Goal: Task Accomplishment & Management: Manage account settings

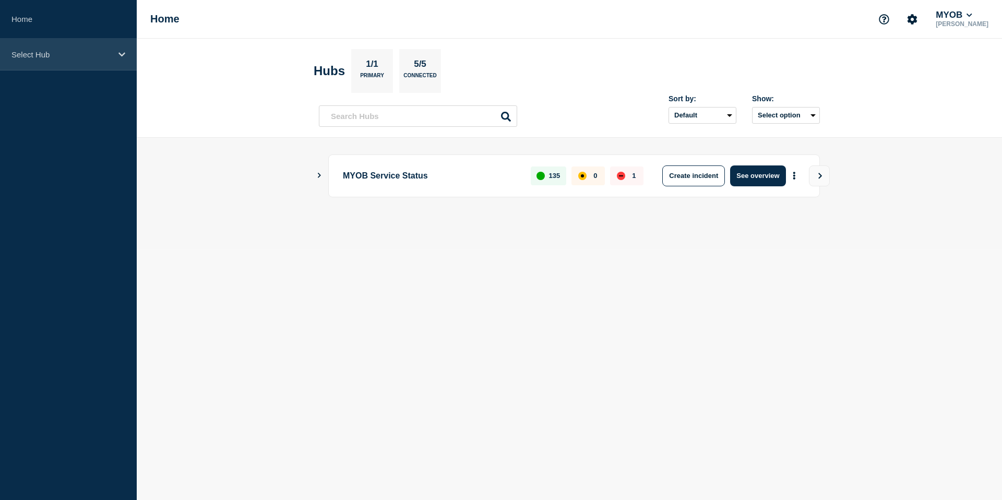
click at [92, 60] on div "Select Hub" at bounding box center [68, 55] width 137 height 32
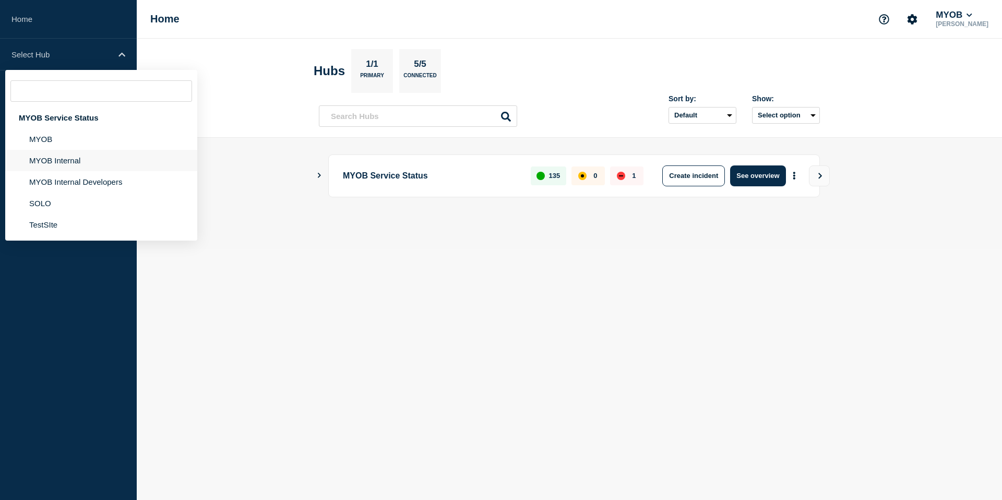
click at [61, 171] on li "MYOB Internal" at bounding box center [101, 181] width 192 height 21
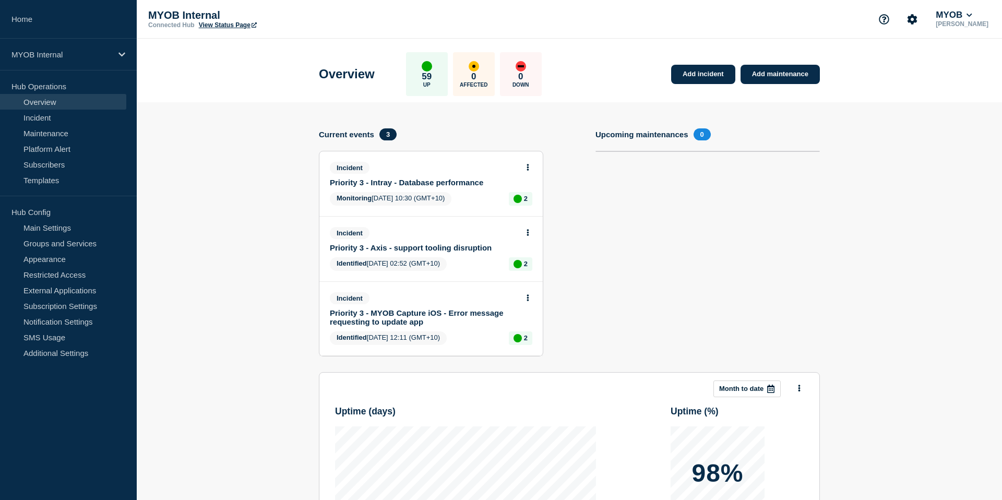
click at [467, 185] on link "Priority 3 - Intray - Database performance" at bounding box center [424, 182] width 188 height 9
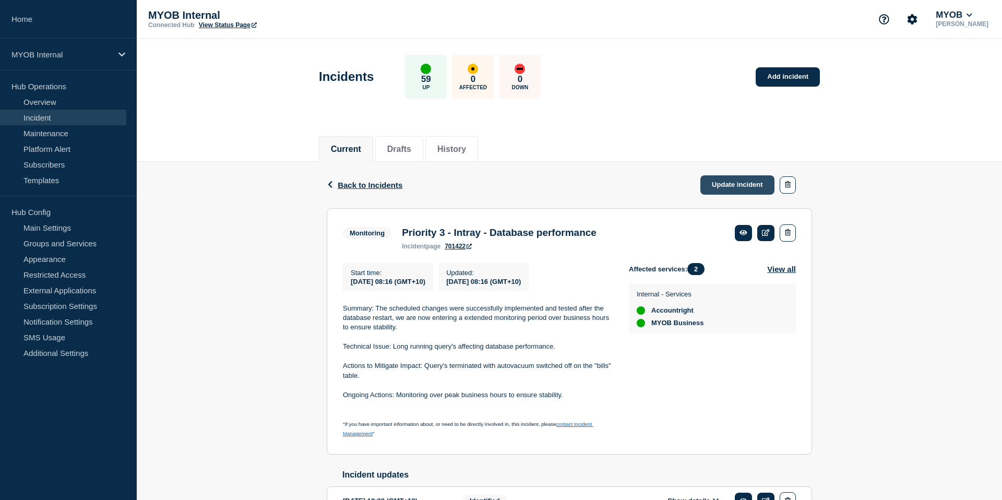
click at [729, 183] on link "Update incident" at bounding box center [738, 184] width 74 height 19
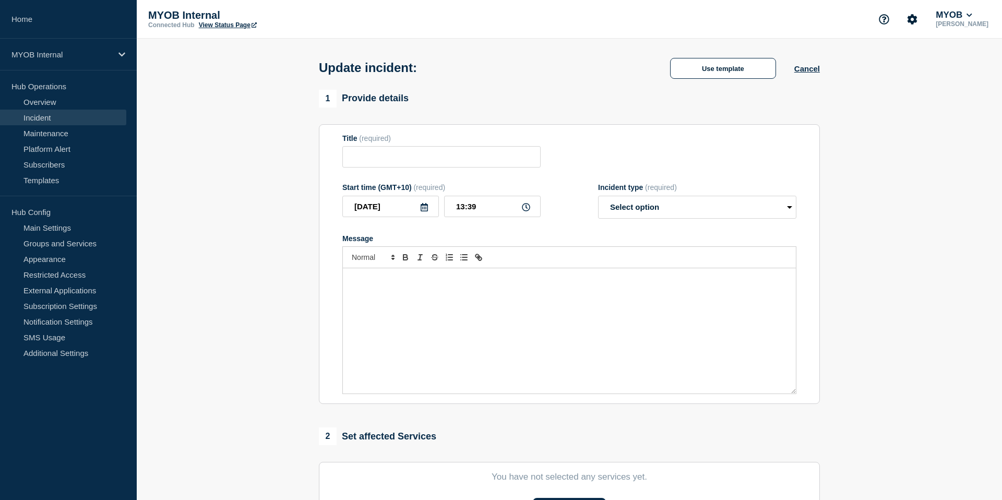
type input "Priority 3 - Intray - Database performance"
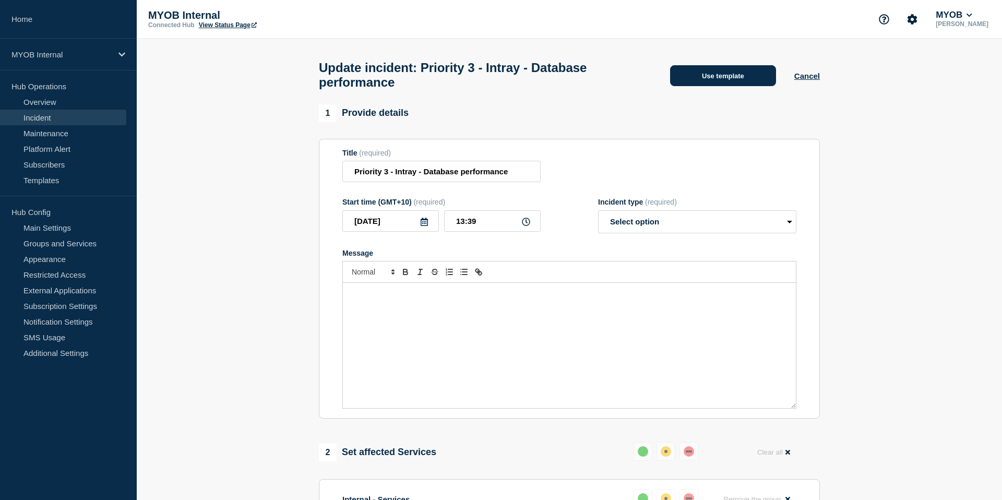
click at [731, 75] on button "Use template" at bounding box center [723, 75] width 106 height 21
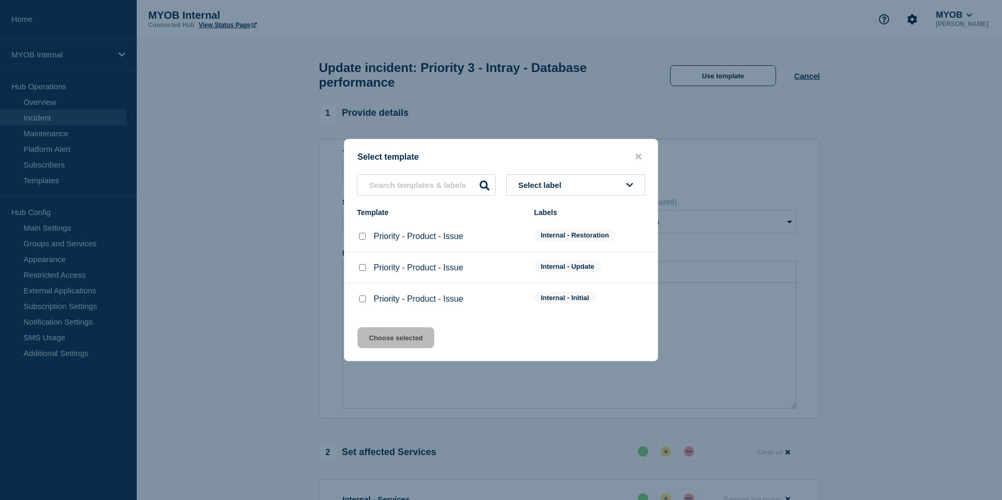
click at [364, 236] on input "Priority - Product - Issue checkbox" at bounding box center [362, 236] width 7 height 7
checkbox input "true"
click at [406, 342] on button "Choose selected" at bounding box center [396, 337] width 77 height 21
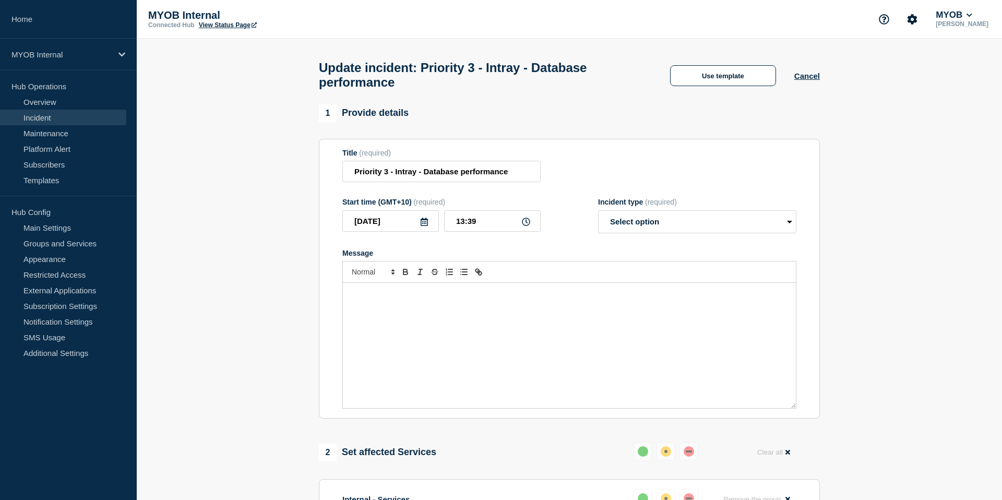
select select "resolved"
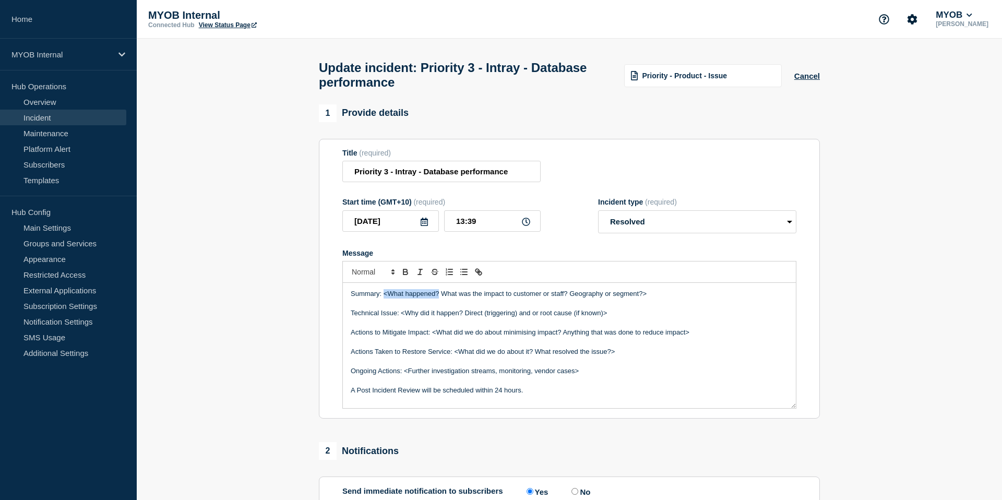
drag, startPoint x: 440, startPoint y: 306, endPoint x: 385, endPoint y: 307, distance: 54.8
click at [384, 299] on p "Summary: <What happened? What was the impact to customer or staff? Geography or…" at bounding box center [569, 293] width 437 height 9
click at [452, 299] on p "Summary: On [DATE] our eginners responded to an aleart What was the impact to c…" at bounding box center [569, 293] width 437 height 9
click at [535, 299] on p "Summary: On [DATE] our engineers responded to an aleart What was the impact to …" at bounding box center [569, 293] width 437 height 9
click at [544, 299] on p "Summary: On [DATE] our engineers responded to an aleart What was the impact to …" at bounding box center [569, 293] width 437 height 9
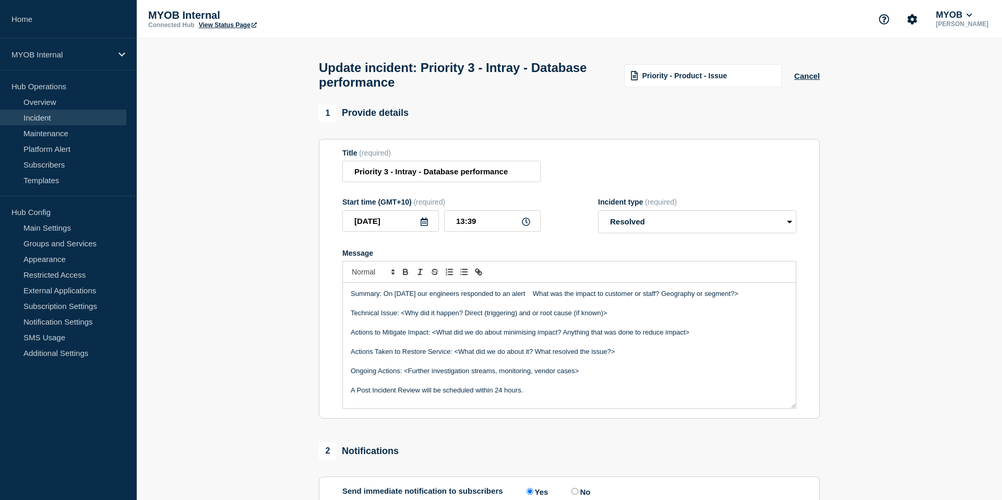
click at [527, 299] on p "Summary: On [DATE] our engineers responded to an alert What was the impact to c…" at bounding box center [569, 293] width 437 height 9
drag, startPoint x: 569, startPoint y: 307, endPoint x: 574, endPoint y: 319, distance: 12.7
click at [569, 299] on p "Summary: On [DATE] our engineers responded to an anomaly alert What was the imp…" at bounding box center [569, 293] width 437 height 9
click at [536, 299] on p "Summary: On [DATE] our engineers responded to an anomaly alert What was the imp…" at bounding box center [569, 293] width 437 height 9
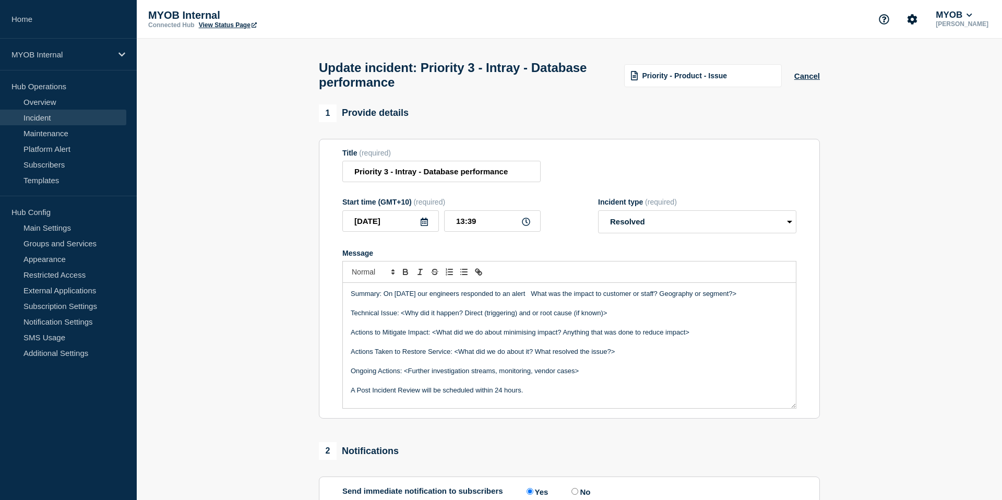
drag, startPoint x: 541, startPoint y: 307, endPoint x: 549, endPoint y: 321, distance: 15.0
click at [541, 299] on p "Summary: On [DATE] our engineers responded to an alert What was the impact to c…" at bounding box center [569, 293] width 437 height 9
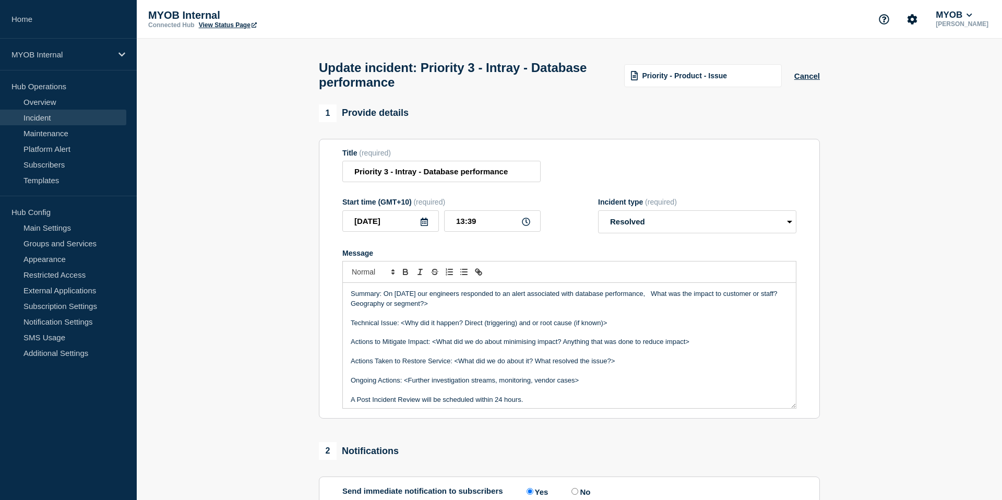
drag, startPoint x: 667, startPoint y: 303, endPoint x: 711, endPoint y: 315, distance: 46.5
click at [711, 308] on p "Summary: On [DATE] our engineers responded to an alert associated with database…" at bounding box center [569, 298] width 437 height 19
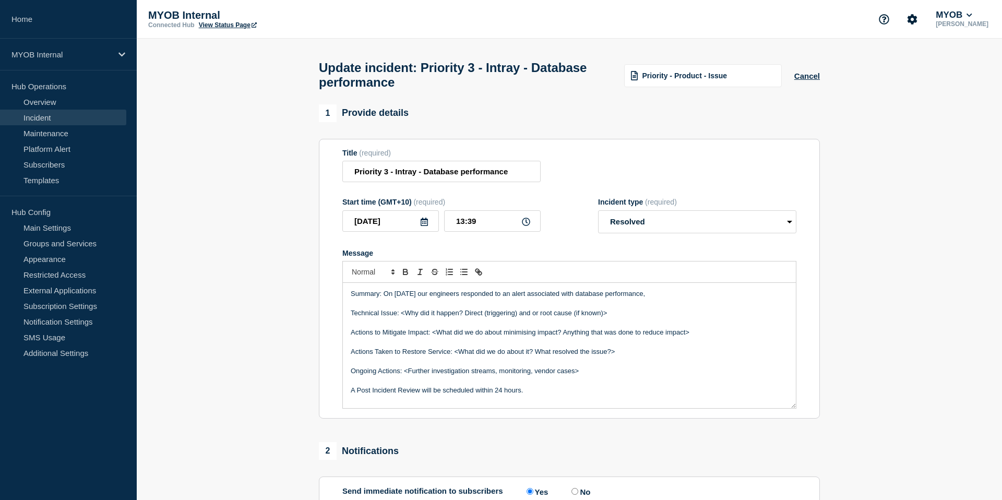
click at [588, 299] on p "Summary: On [DATE] our engineers responded to an alert associated with database…" at bounding box center [569, 293] width 437 height 9
click at [707, 299] on p "Summary: On [DATE] our engineers responded to an alert associated with degraded…" at bounding box center [569, 293] width 437 height 9
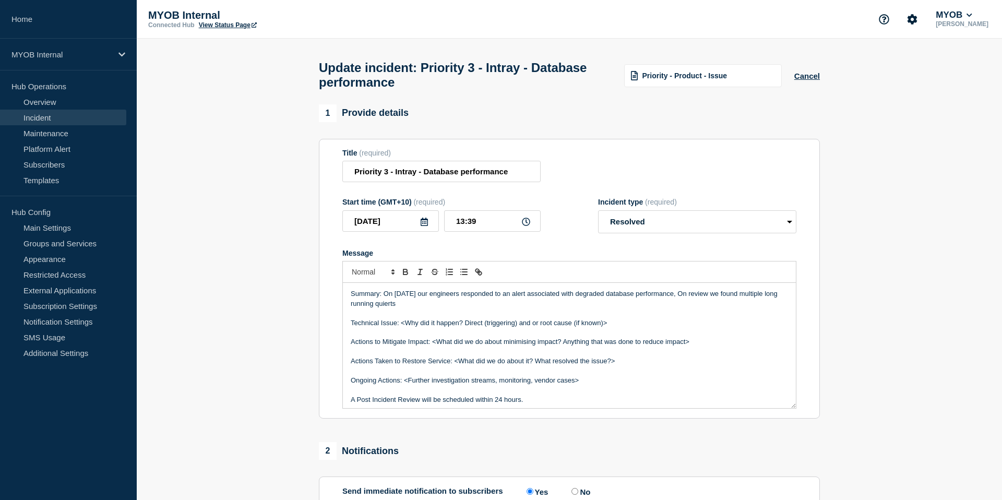
click at [398, 308] on p "Summary: On [DATE] our engineers responded to an alert associated with degraded…" at bounding box center [569, 298] width 437 height 19
click at [422, 308] on p "Summary: On [DATE] our engineers responded to an alert associated with degraded…" at bounding box center [569, 298] width 437 height 19
click at [402, 308] on p "Summary: On [DATE] our engineers responded to an alert associated with degraded…" at bounding box center [569, 298] width 437 height 19
click at [400, 308] on p "Summary: On [DATE] our engineers responded to an alert associated with degraded…" at bounding box center [569, 298] width 437 height 19
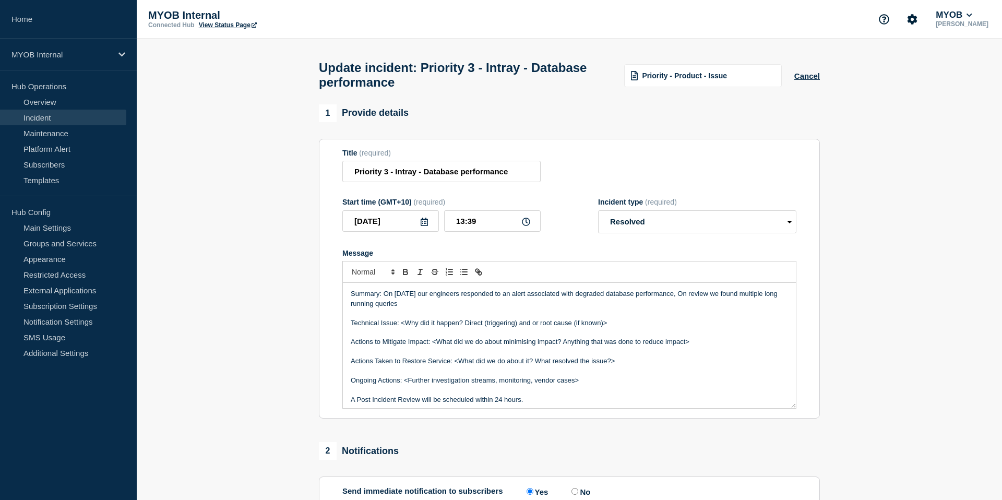
click at [445, 308] on p "Summary: On [DATE] our engineers responded to an alert associated with degraded…" at bounding box center [569, 298] width 437 height 19
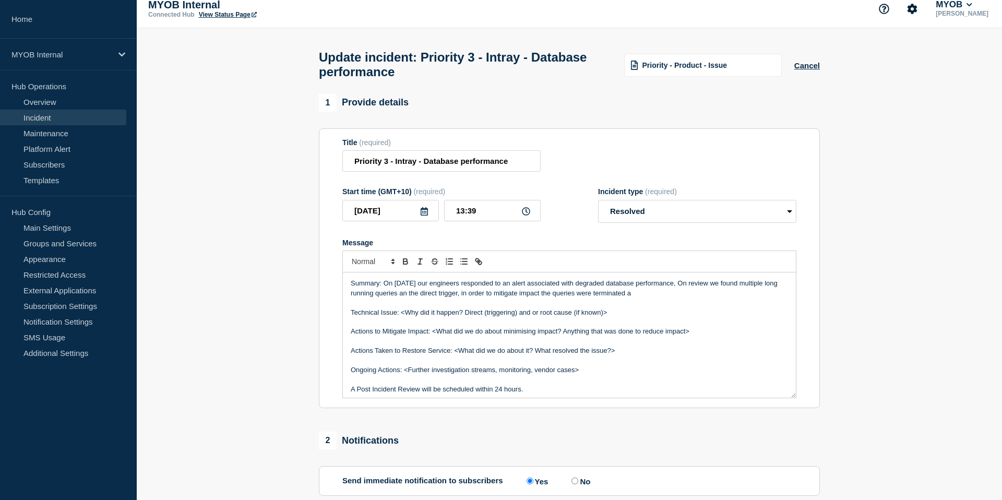
click at [646, 298] on p "Summary: On [DATE] our engineers responded to an alert associated with degraded…" at bounding box center [569, 288] width 437 height 19
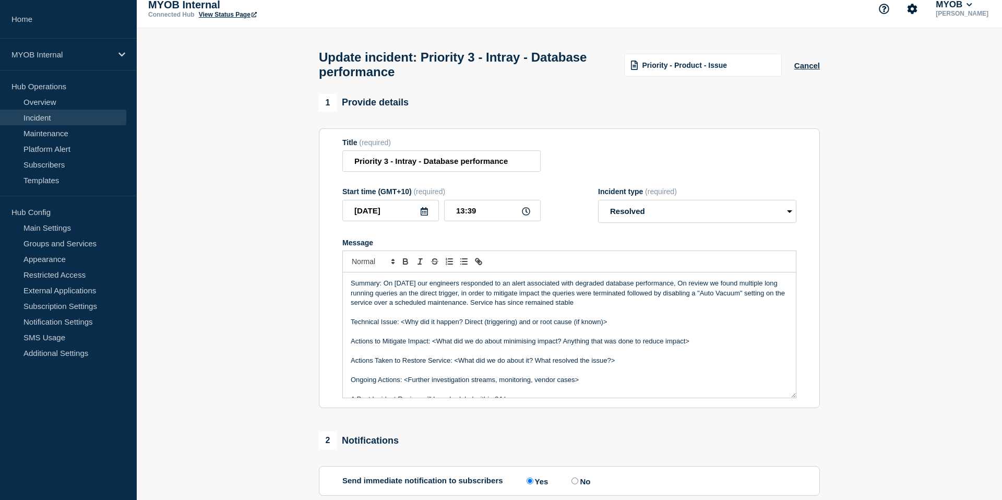
click at [599, 307] on p "Summary: On [DATE] our engineers responded to an alert associated with degraded…" at bounding box center [569, 293] width 437 height 29
click at [695, 296] on p "Summary: On [DATE] our engineers responded to an alert associated with degraded…" at bounding box center [569, 293] width 437 height 29
click at [714, 327] on p "Technical Issue: <Why did it happen? Direct (triggering) and or root cause (if …" at bounding box center [569, 321] width 437 height 9
drag, startPoint x: 413, startPoint y: 305, endPoint x: 471, endPoint y: 302, distance: 58.0
click at [471, 302] on p "Summary: On [DATE] our engineers responded to an alert associated with degraded…" at bounding box center [569, 293] width 437 height 29
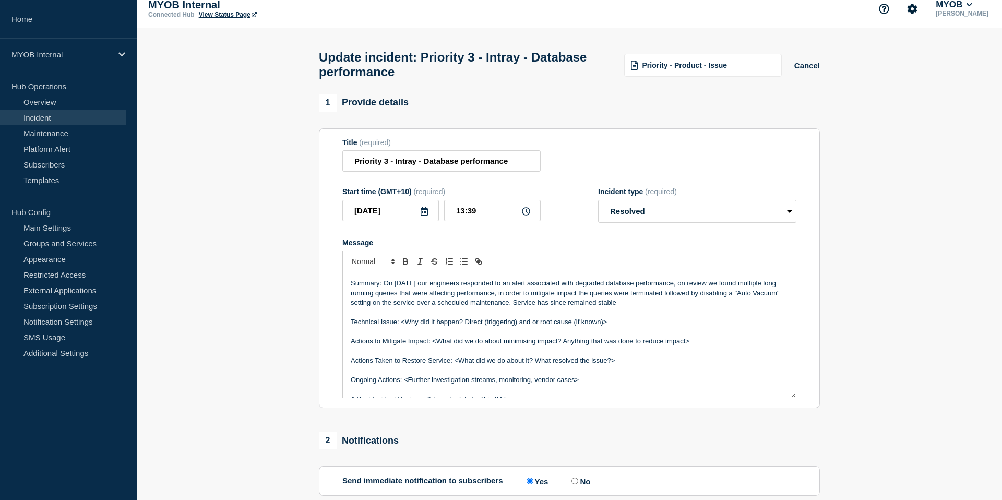
click at [673, 307] on p "Summary: On [DATE] our engineers responded to an alert associated with degraded…" at bounding box center [569, 293] width 437 height 29
click at [444, 307] on p "Summary: On [DATE] our engineers responded to an alert associated with degraded…" at bounding box center [569, 293] width 437 height 29
drag, startPoint x: 445, startPoint y: 317, endPoint x: 536, endPoint y: 314, distance: 90.9
click at [536, 307] on p "Summary: On [DATE] our engineers responded to an alert associated with degraded…" at bounding box center [569, 293] width 437 height 29
drag, startPoint x: 538, startPoint y: 315, endPoint x: 446, endPoint y: 316, distance: 91.9
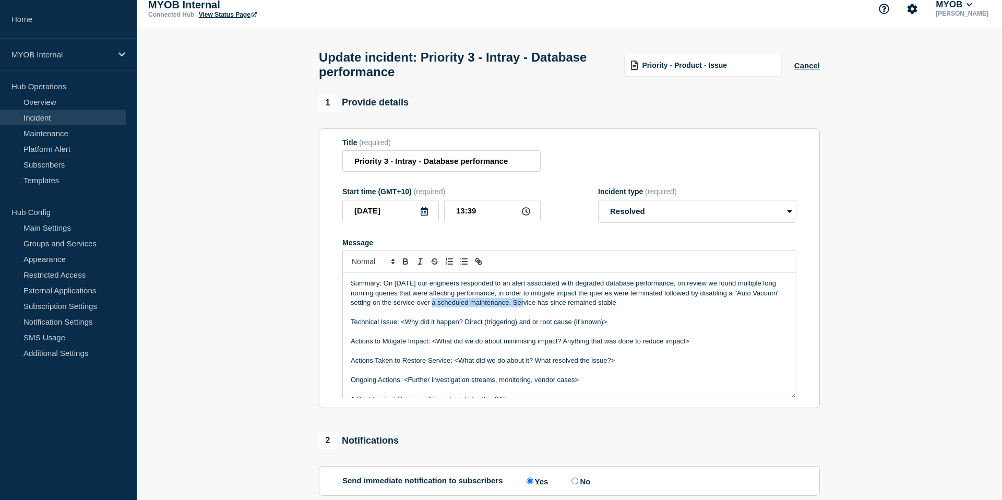
click at [446, 307] on p "Summary: On [DATE] our engineers responded to an alert associated with degraded…" at bounding box center [569, 293] width 437 height 29
click at [460, 307] on p "Summary: On [DATE] our engineers responded to an alert associated with degraded…" at bounding box center [569, 293] width 437 height 29
drag, startPoint x: 551, startPoint y: 316, endPoint x: 448, endPoint y: 313, distance: 102.9
click at [448, 307] on p "Summary: On [DATE] our engineers responded to an alert associated with degraded…" at bounding box center [569, 293] width 437 height 29
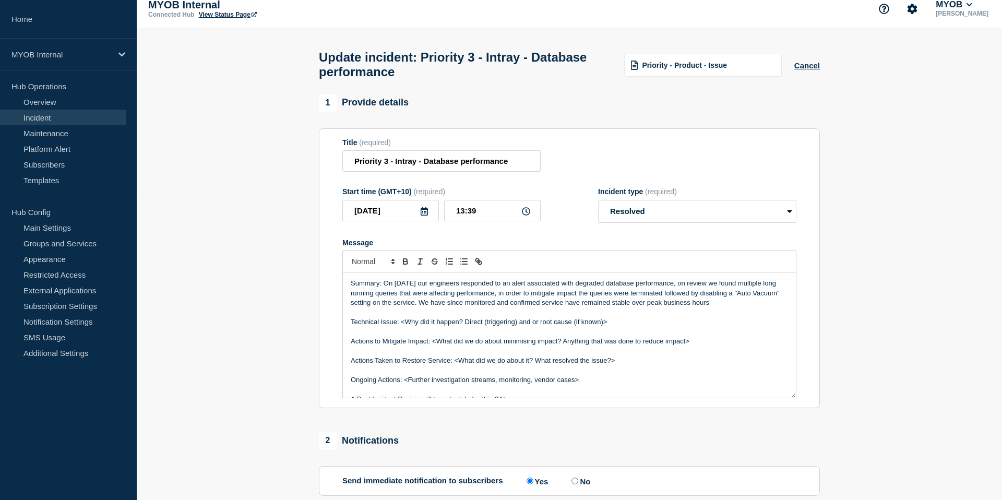
drag, startPoint x: 744, startPoint y: 314, endPoint x: 448, endPoint y: 315, distance: 296.0
click at [448, 307] on p "Summary: On [DATE] our engineers responded to an alert associated with degraded…" at bounding box center [569, 293] width 437 height 29
click at [578, 307] on p "Summary: On [DATE] our engineers responded to an alert associated with degraded…" at bounding box center [569, 293] width 437 height 29
drag, startPoint x: 446, startPoint y: 315, endPoint x: 579, endPoint y: 318, distance: 132.6
click at [579, 307] on p "Summary: On [DATE] our engineers responded to an alert associated with degraded…" at bounding box center [569, 293] width 437 height 29
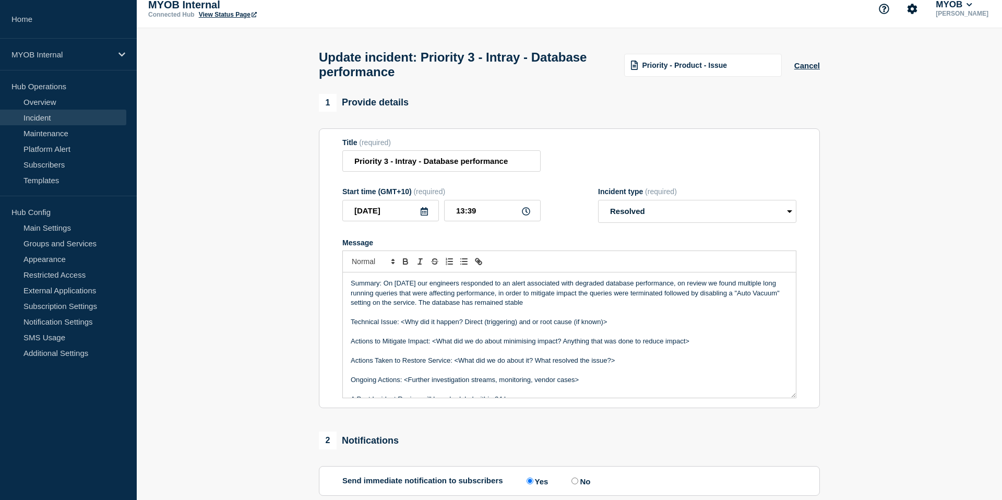
drag, startPoint x: 554, startPoint y: 315, endPoint x: 446, endPoint y: 315, distance: 108.6
click at [446, 307] on p "Summary: On [DATE] our engineers responded to an alert associated with degraded…" at bounding box center [569, 293] width 437 height 29
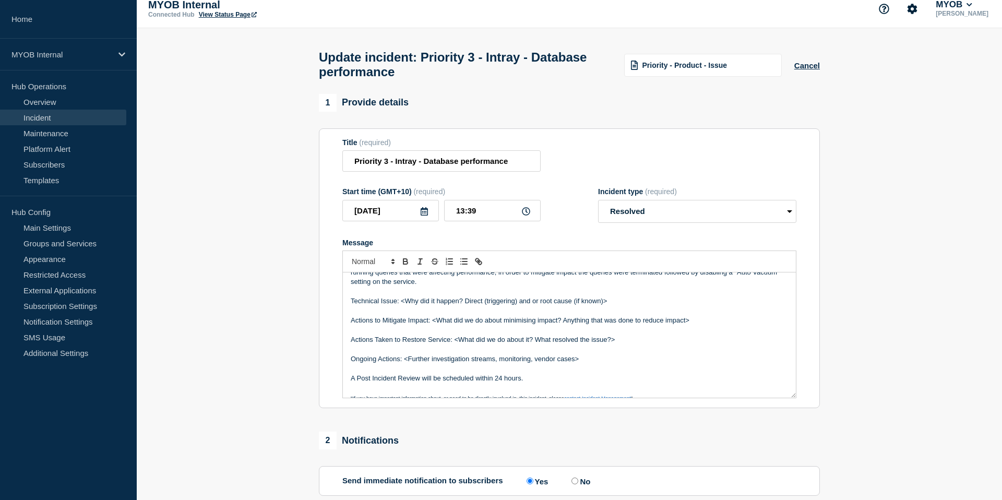
scroll to position [24, 0]
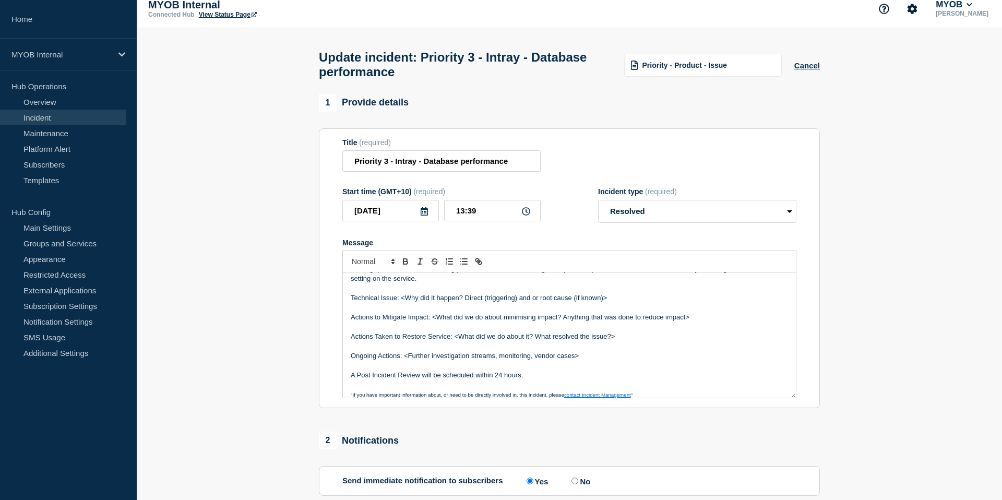
drag, startPoint x: 629, startPoint y: 314, endPoint x: 402, endPoint y: 308, distance: 226.6
click at [402, 303] on p "Technical Issue: <Why did it happen? Direct (triggering) and or root cause (if …" at bounding box center [569, 297] width 437 height 9
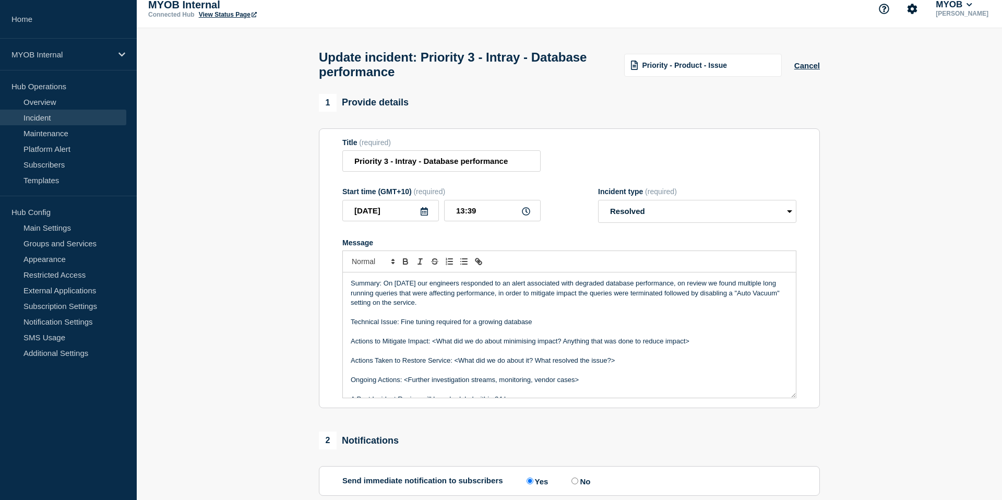
scroll to position [1, 0]
drag, startPoint x: 540, startPoint y: 330, endPoint x: 400, endPoint y: 334, distance: 140.0
click at [400, 326] on p "Technical Issue: Fine tuning required for a growing database" at bounding box center [569, 321] width 437 height 9
click at [530, 326] on p "Technical Issue: Fine tuning required for a growing database" at bounding box center [569, 321] width 437 height 9
drag, startPoint x: 537, startPoint y: 333, endPoint x: 463, endPoint y: 334, distance: 74.1
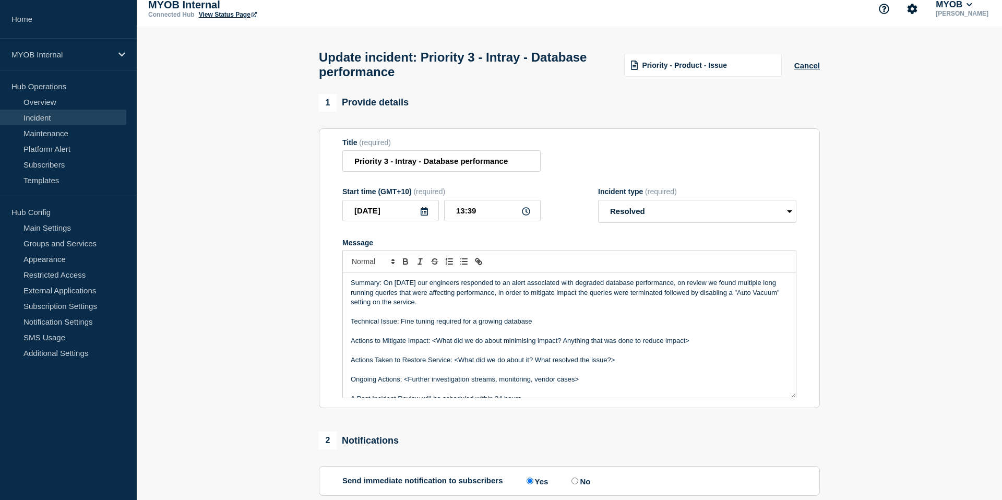
click at [463, 326] on p "Technical Issue: Fine tuning required for a growing database" at bounding box center [569, 321] width 437 height 9
click at [471, 326] on p "Technical Issue: Fine tuning required for maintenance" at bounding box center [569, 321] width 437 height 9
click at [547, 326] on p "Technical Issue: Fine tuning required for automated maintenance" at bounding box center [569, 321] width 437 height 9
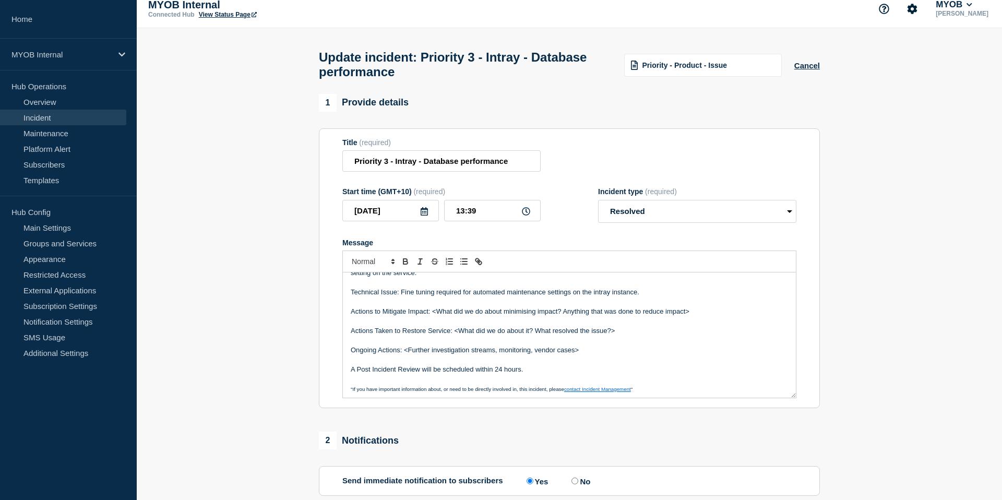
scroll to position [31, 0]
drag, startPoint x: 704, startPoint y: 323, endPoint x: 330, endPoint y: 321, distance: 373.2
click at [330, 321] on section "Title (required) Priority 3 - Intray - Database performance Start time (GMT+10)…" at bounding box center [569, 268] width 501 height 280
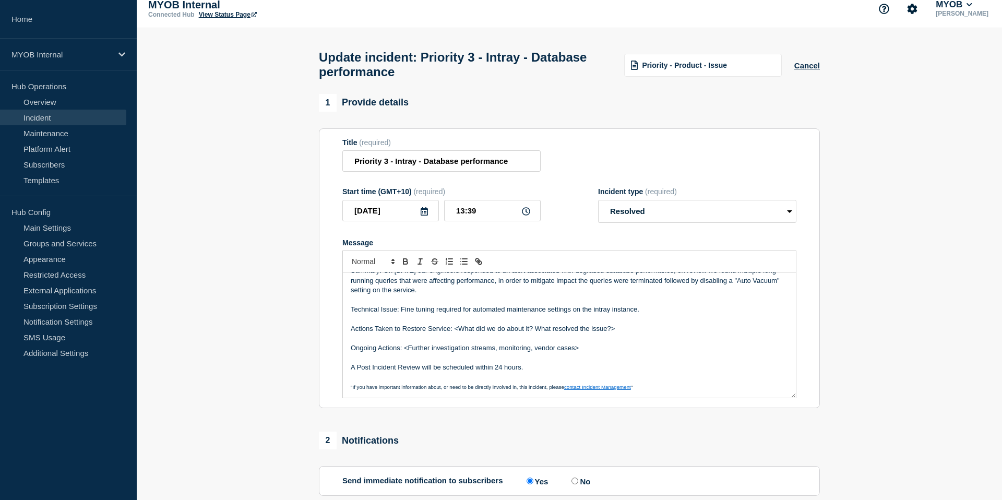
scroll to position [13, 0]
drag, startPoint x: 630, startPoint y: 340, endPoint x: 453, endPoint y: 340, distance: 177.0
click at [453, 334] on p "Actions Taken to Restore Service: <What did we do about it? What resolved the i…" at bounding box center [569, 328] width 437 height 9
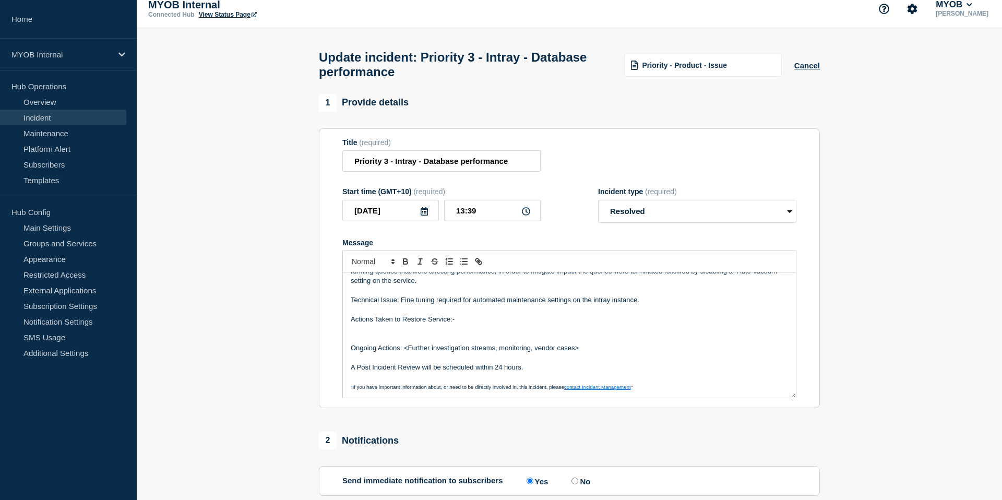
click at [452, 324] on p "Actions Taken to Restore Service:-" at bounding box center [569, 319] width 437 height 9
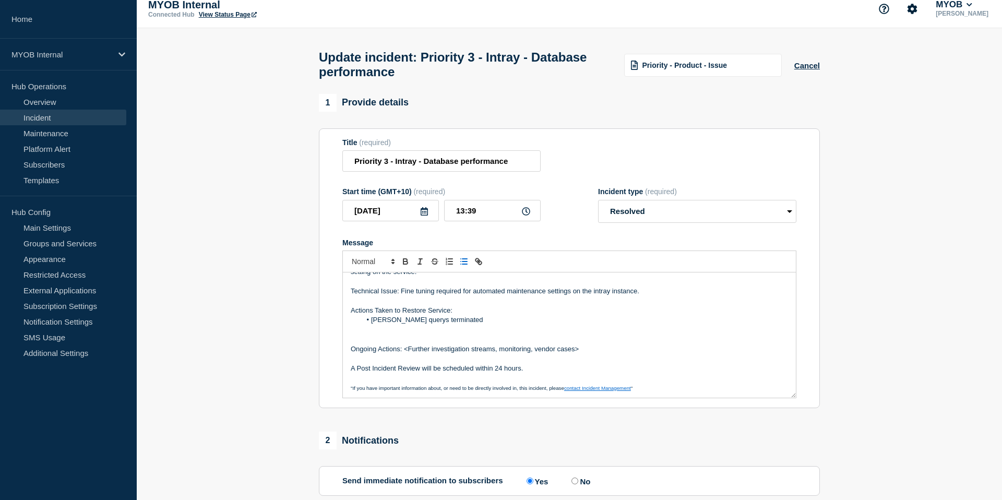
click at [381, 325] on li "[PERSON_NAME] querys terminated" at bounding box center [575, 319] width 428 height 9
click at [451, 325] on li "Slow queries terminated" at bounding box center [575, 319] width 428 height 9
drag, startPoint x: 589, startPoint y: 359, endPoint x: 406, endPoint y: 362, distance: 183.8
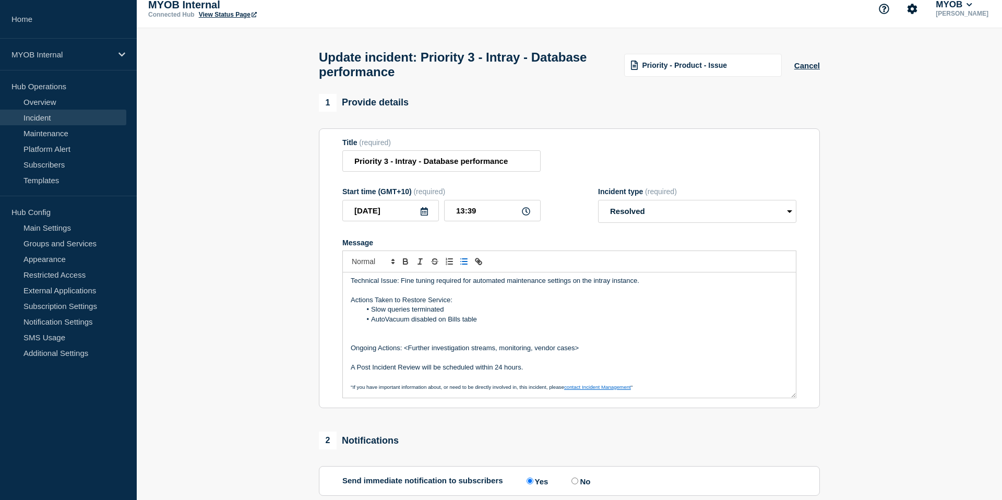
click at [406, 353] on p "Ongoing Actions: <Further investigation streams, monitoring, vendor cases>" at bounding box center [569, 347] width 437 height 9
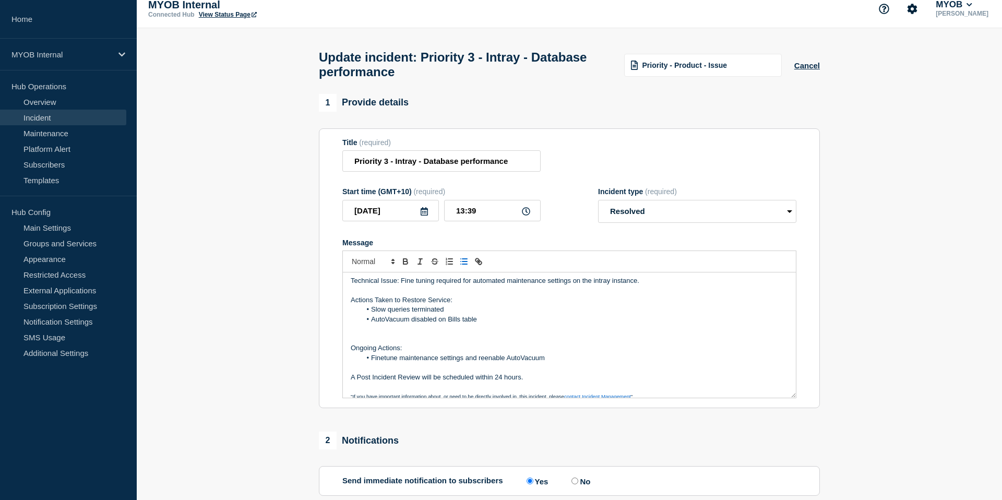
click at [573, 363] on li "Finetune maintenance settings and reenable AutoVacuum" at bounding box center [575, 357] width 428 height 9
click at [486, 363] on li "Finetune maintenance settings and reenable AutoVacuum" at bounding box center [575, 357] width 428 height 9
click at [567, 372] on p "Message" at bounding box center [569, 367] width 437 height 9
drag, startPoint x: 545, startPoint y: 388, endPoint x: 339, endPoint y: 386, distance: 205.7
click at [339, 386] on section "Title (required) Priority 3 - Intray - Database performance Start time (GMT+10)…" at bounding box center [569, 268] width 501 height 280
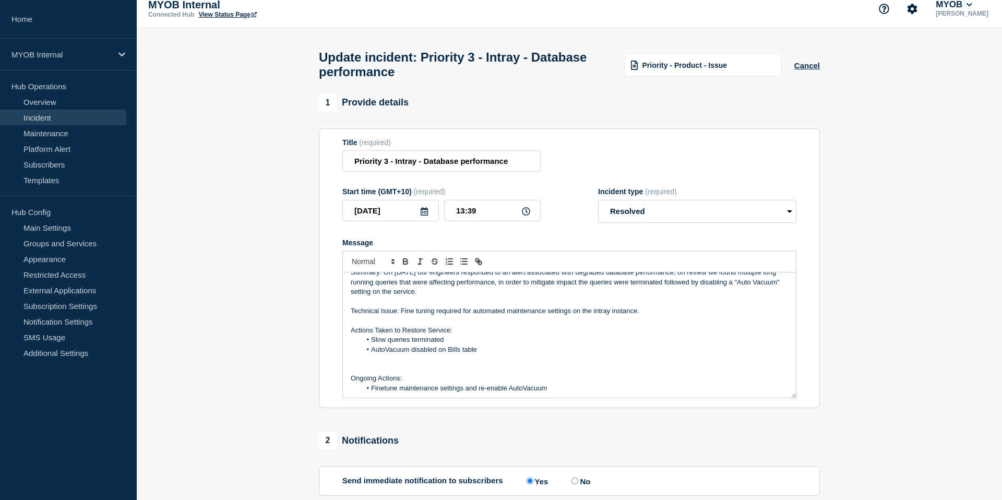
scroll to position [14, 0]
drag, startPoint x: 444, startPoint y: 302, endPoint x: 423, endPoint y: 301, distance: 20.9
click at [423, 294] on p "Summary: On [DATE] our engineers responded to an alert associated with degraded…" at bounding box center [569, 279] width 437 height 29
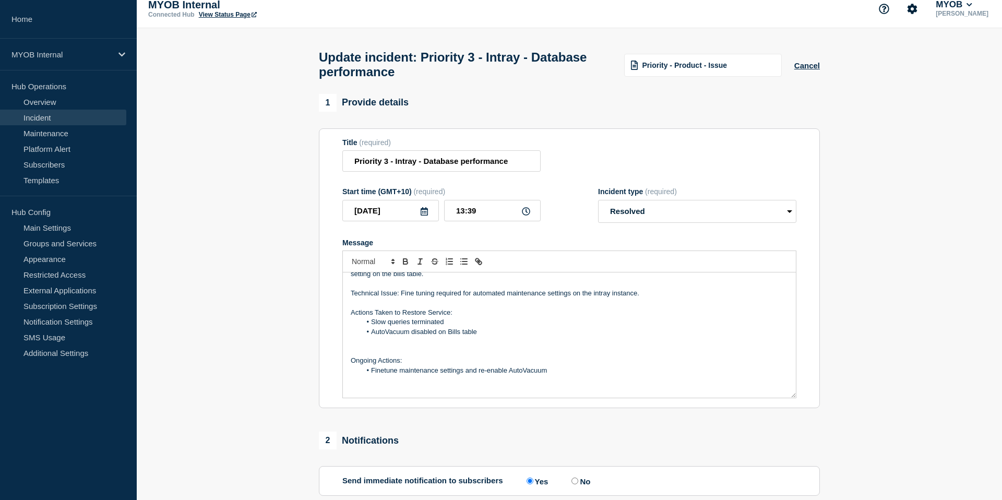
scroll to position [41, 0]
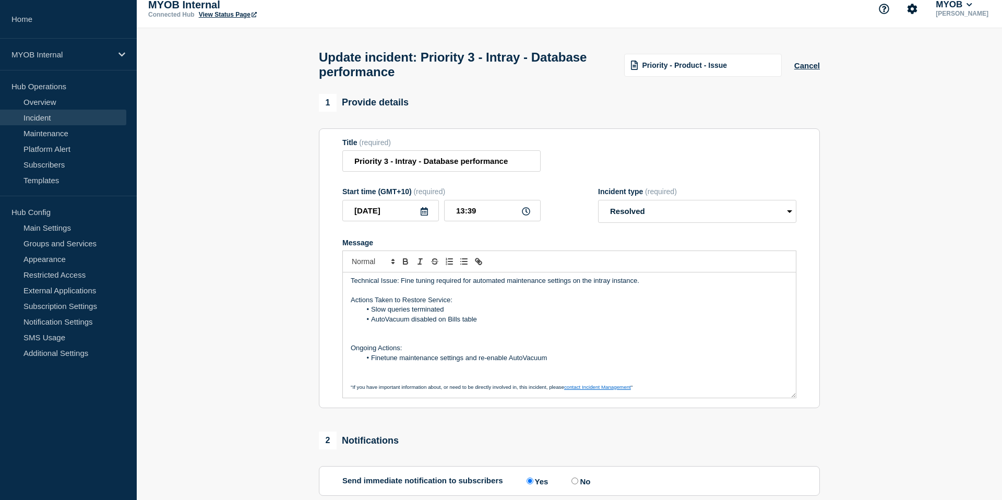
click at [575, 363] on li "Finetune maintenance settings and re-enable AutoVacuum" at bounding box center [575, 357] width 428 height 9
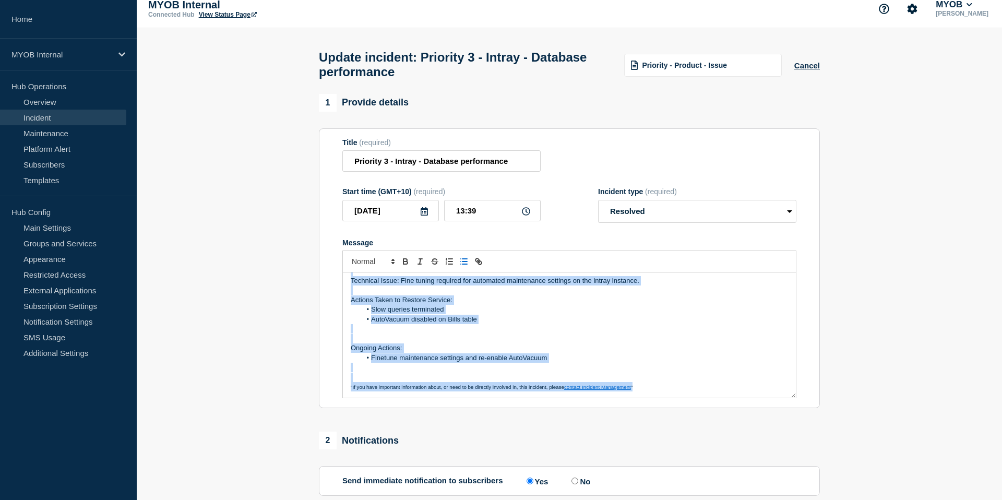
scroll to position [0, 0]
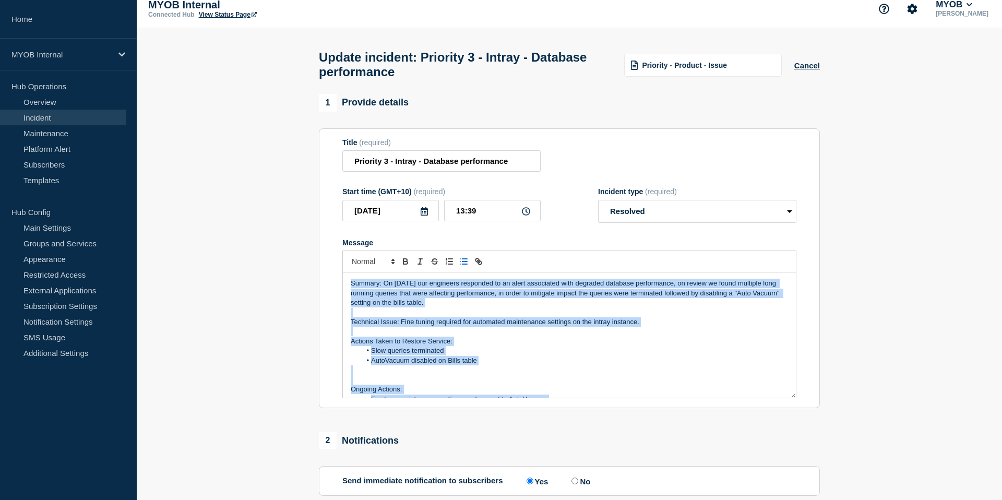
drag, startPoint x: 650, startPoint y: 395, endPoint x: 302, endPoint y: 218, distance: 390.6
click at [302, 218] on section "1 Provide details Title (required) Priority 3 - Intray - Database performance S…" at bounding box center [569, 389] width 865 height 591
copy div "Summary: On [DATE] our engineers responded to an alert associated with degraded…"
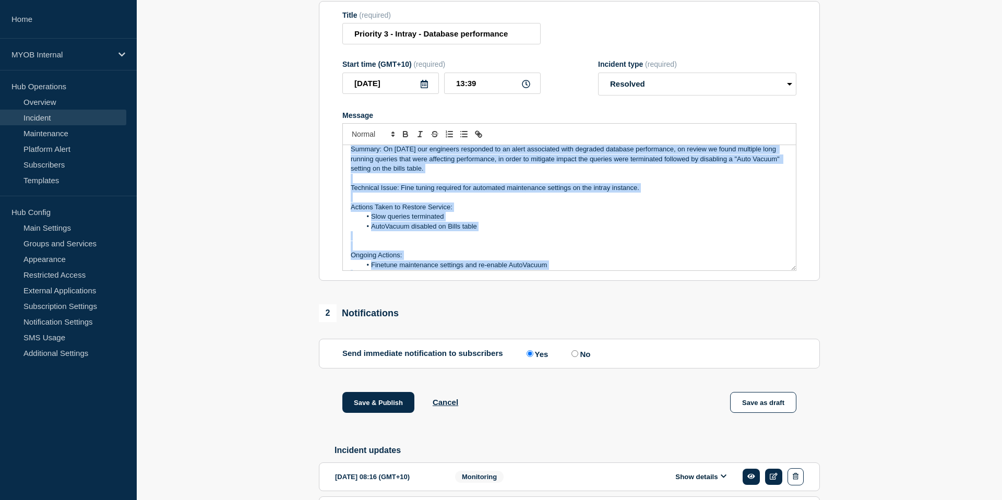
scroll to position [5, 0]
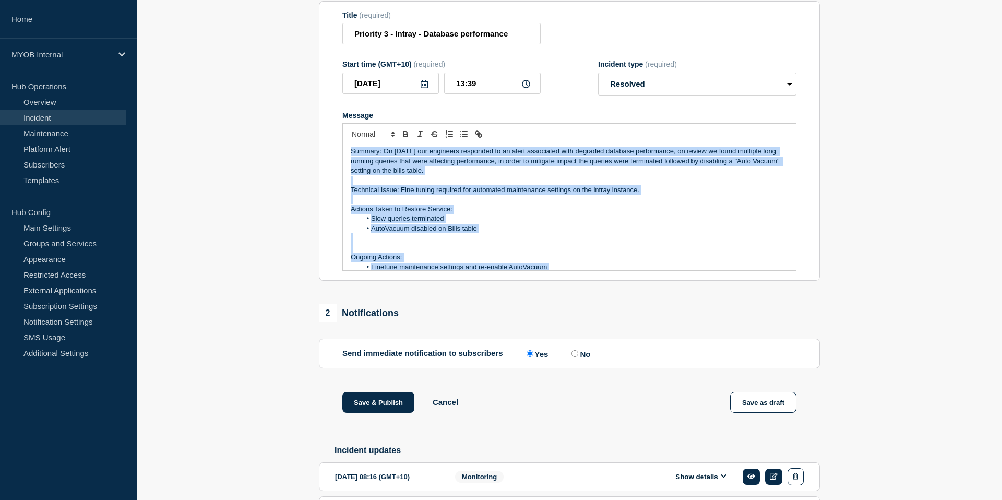
click at [452, 175] on p "Summary: On [DATE] our engineers responded to an alert associated with degraded…" at bounding box center [569, 161] width 437 height 29
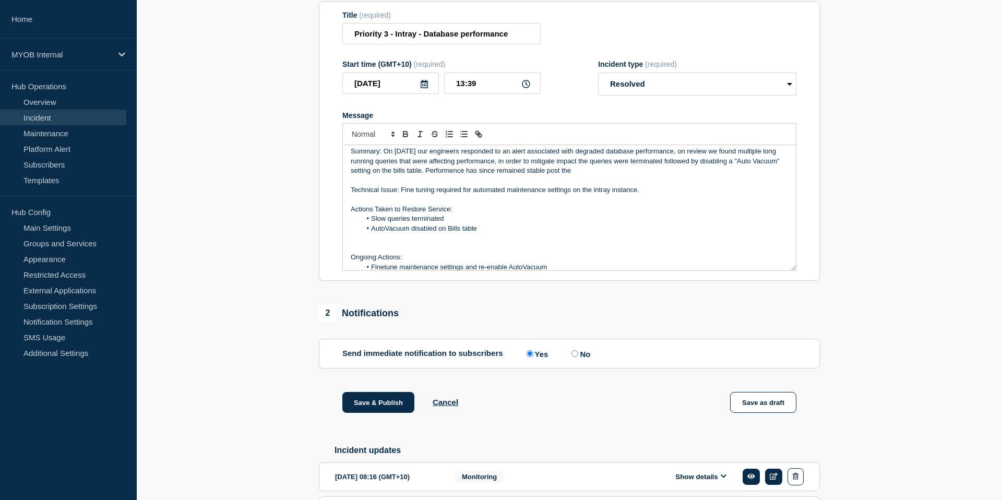
drag, startPoint x: 614, startPoint y: 181, endPoint x: 590, endPoint y: 182, distance: 24.0
click at [590, 175] on p "Summary: On [DATE] our engineers responded to an alert associated with degraded…" at bounding box center [569, 161] width 437 height 29
click at [613, 175] on p "Summary: On [DATE] our engineers responded to an alert associated with degraded…" at bounding box center [569, 161] width 437 height 29
click at [649, 175] on p "Summary: On [DATE] our engineers responded to an alert associated with degraded…" at bounding box center [569, 161] width 437 height 29
click at [651, 175] on p "Summary: On [DATE] our engineers responded to an alert associated with degraded…" at bounding box center [569, 161] width 437 height 29
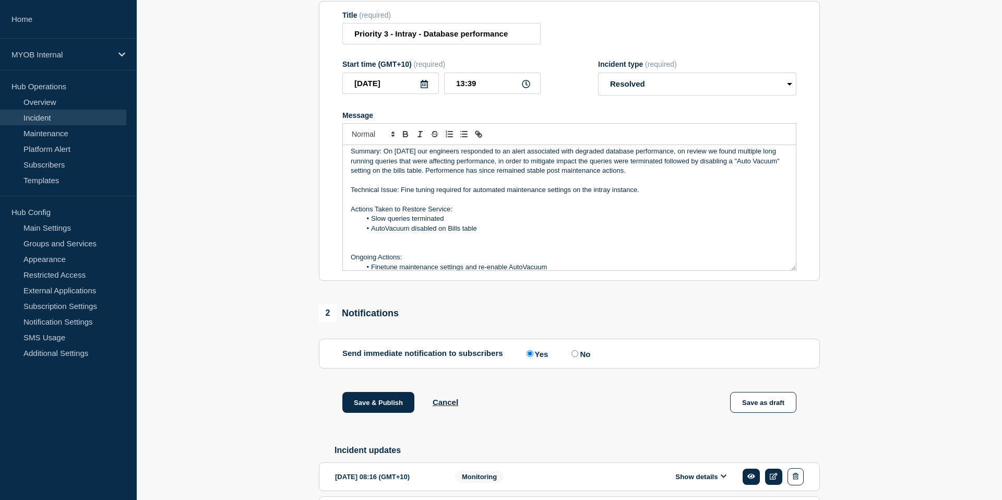
click at [542, 214] on p "Actions Taken to Restore Service:" at bounding box center [569, 209] width 437 height 9
click at [668, 175] on p "Summary: On [DATE] our engineers responded to an alert associated with degraded…" at bounding box center [569, 161] width 437 height 29
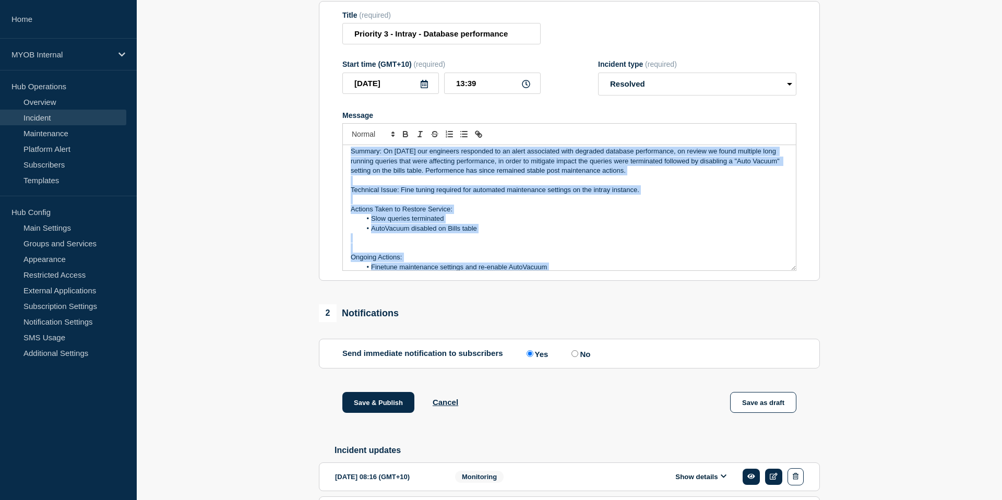
scroll to position [0, 0]
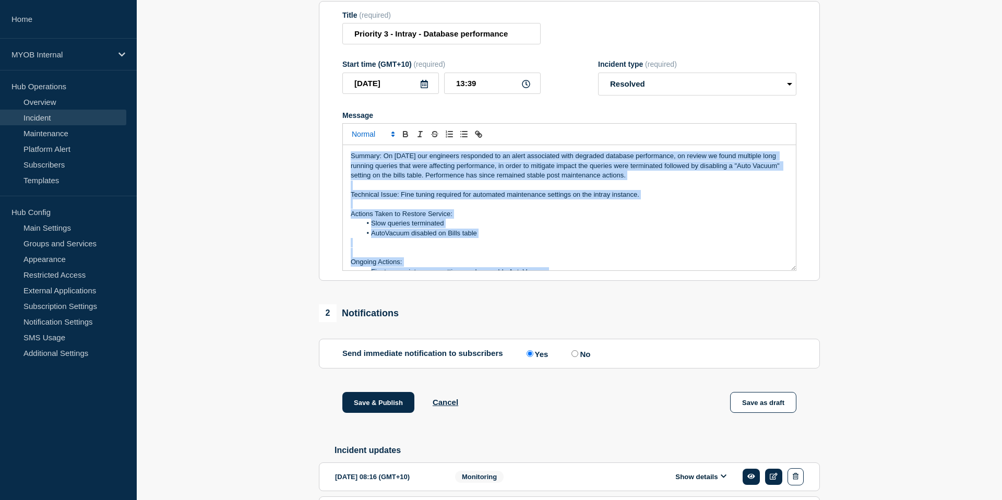
drag, startPoint x: 650, startPoint y: 274, endPoint x: 356, endPoint y: 146, distance: 321.2
click at [355, 145] on div "Summary: On [DATE] our engineers responded to an alert associated with degraded…" at bounding box center [569, 197] width 454 height 148
copy div "Summary: On [DATE] our engineers responded to an alert associated with degraded…"
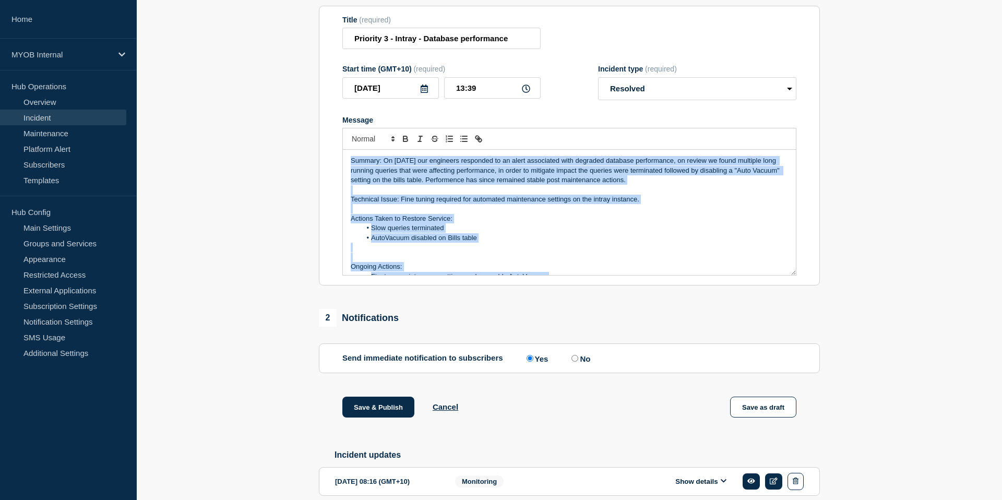
scroll to position [134, 0]
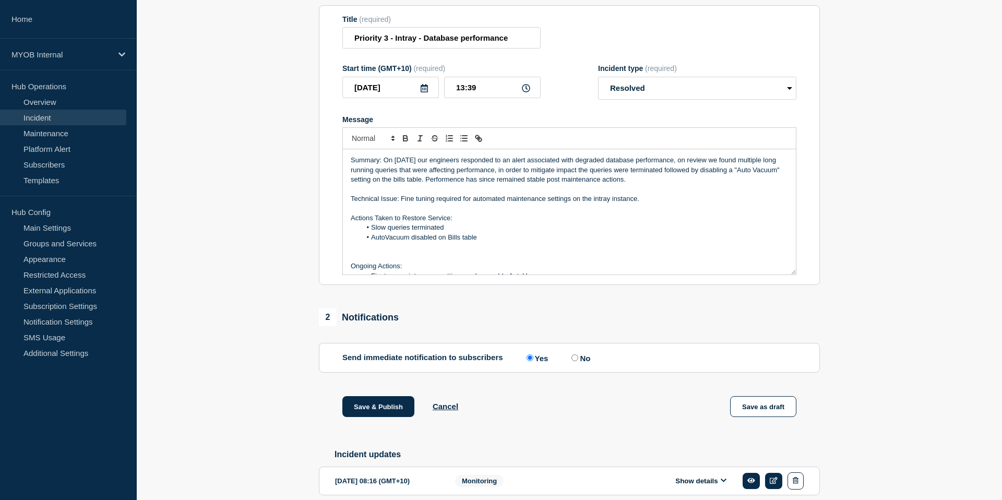
click at [490, 184] on p "Summary: On [DATE] our engineers responded to an alert associated with degraded…" at bounding box center [569, 170] width 437 height 29
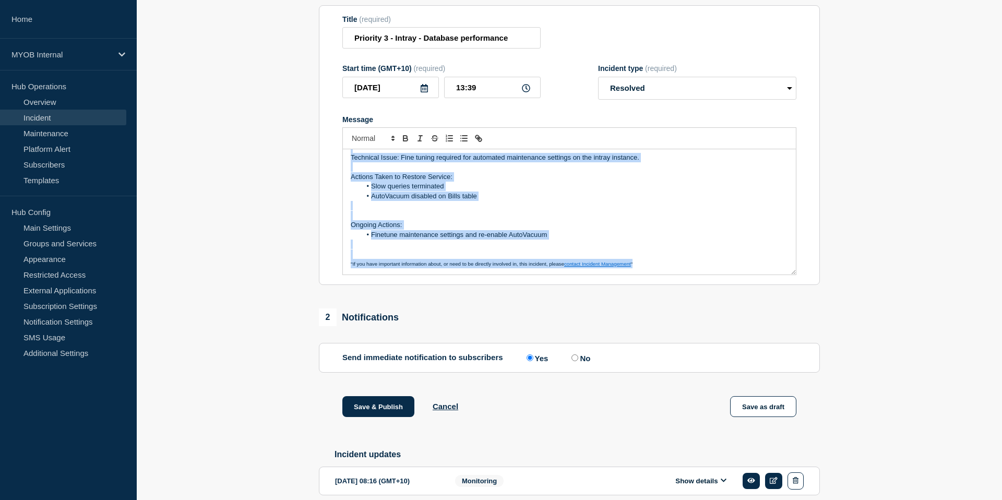
scroll to position [0, 0]
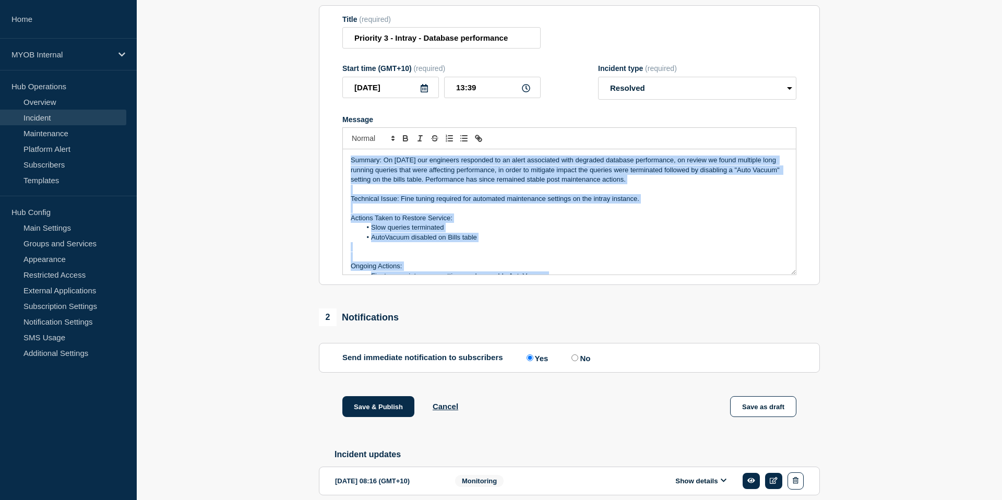
drag, startPoint x: 639, startPoint y: 274, endPoint x: 269, endPoint y: 57, distance: 428.6
click at [269, 56] on section "1 Provide details Title (required) Priority 3 - Intray - Database performance S…" at bounding box center [569, 266] width 865 height 591
copy div "Summary: On [DATE] our engineers responded to an alert associated with degraded…"
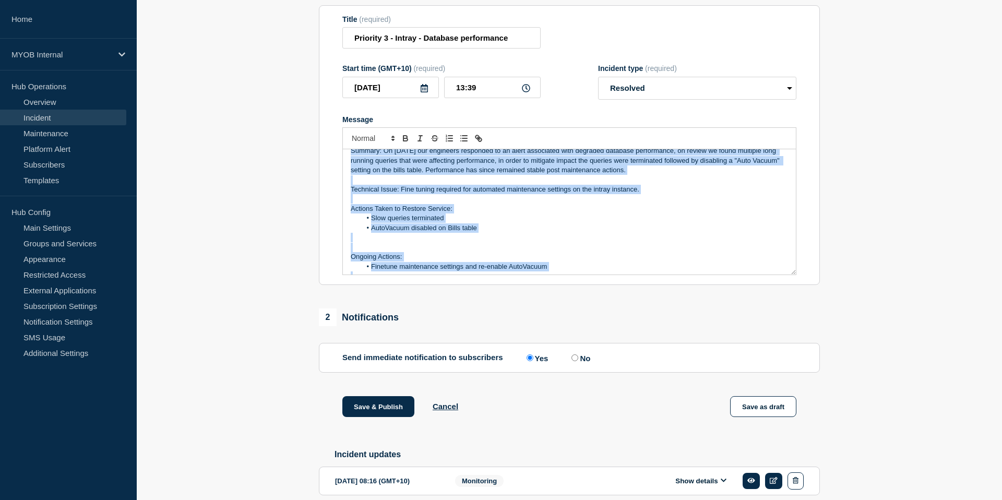
scroll to position [41, 0]
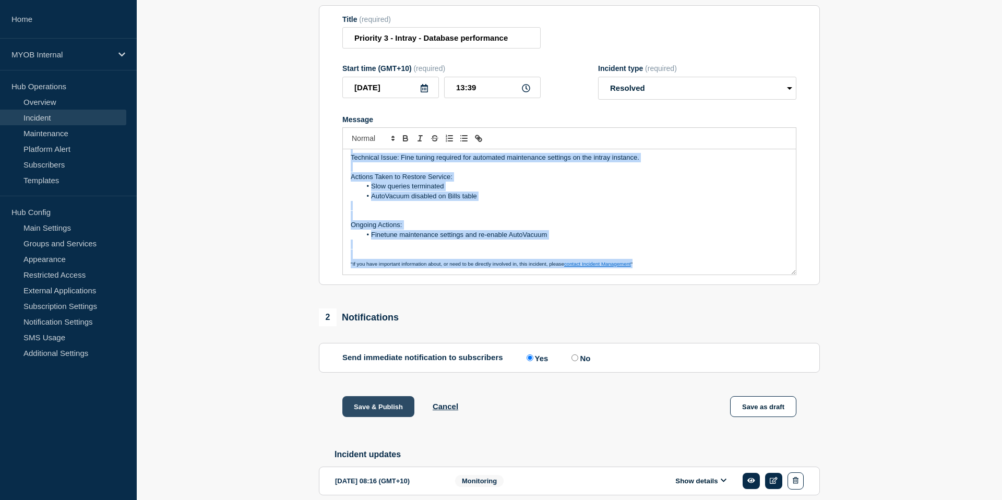
click at [377, 417] on button "Save & Publish" at bounding box center [378, 406] width 72 height 21
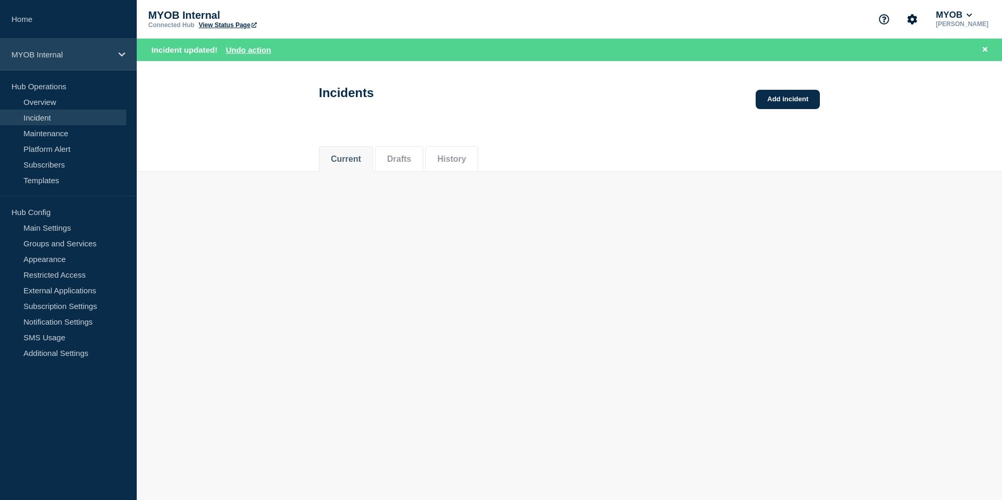
click at [95, 53] on p "MYOB Internal" at bounding box center [61, 54] width 100 height 9
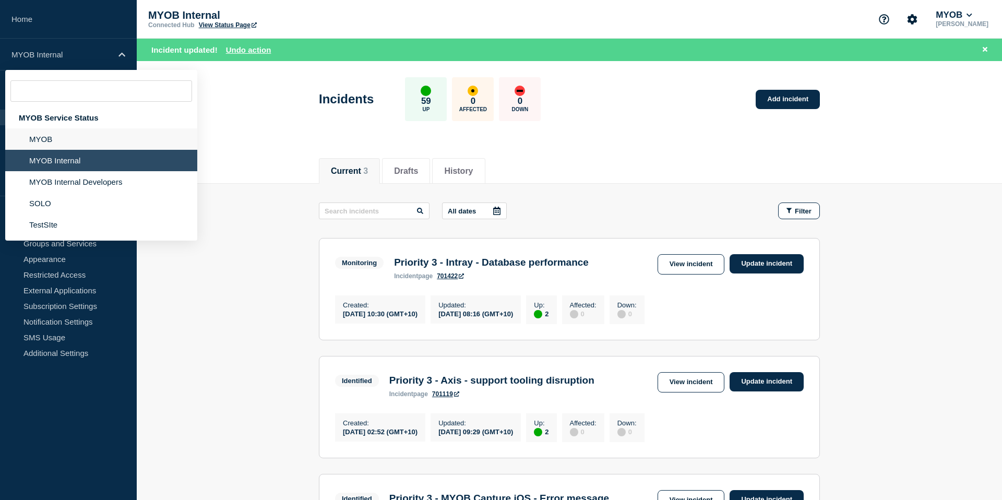
click at [59, 150] on li "MYOB" at bounding box center [101, 160] width 192 height 21
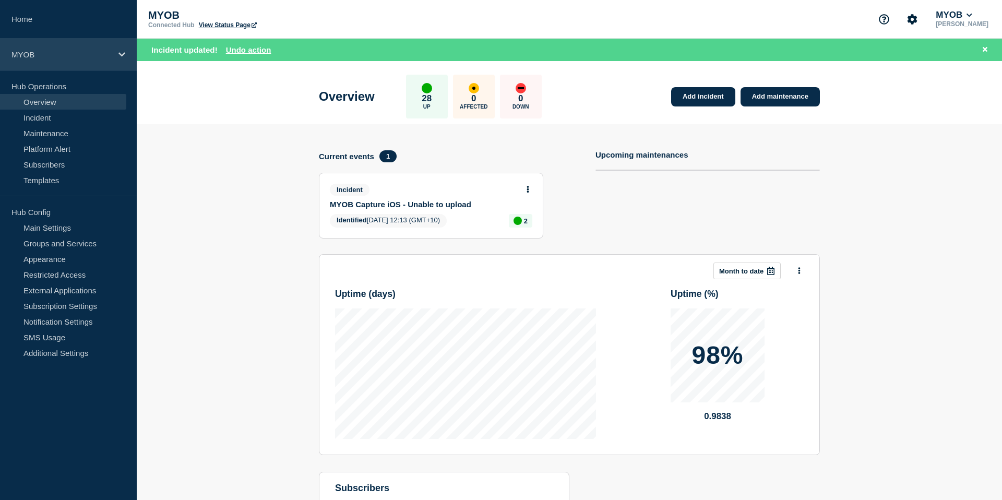
click at [78, 54] on p "MYOB" at bounding box center [61, 54] width 100 height 9
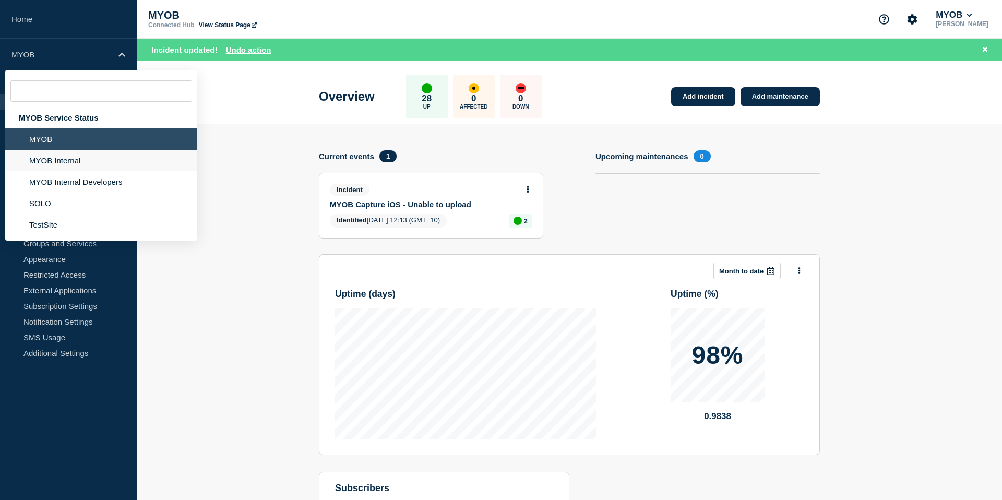
click at [54, 171] on li "MYOB Internal" at bounding box center [101, 181] width 192 height 21
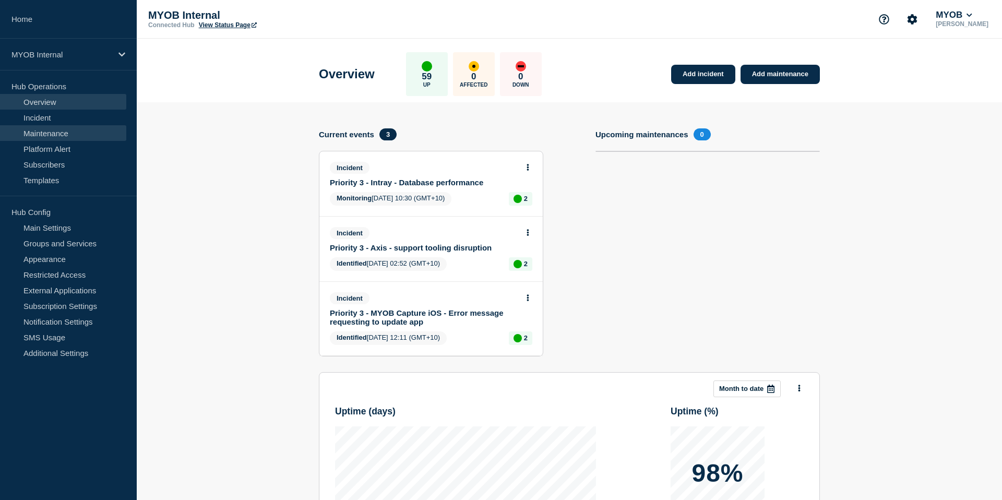
click at [70, 135] on link "Maintenance" at bounding box center [63, 133] width 126 height 16
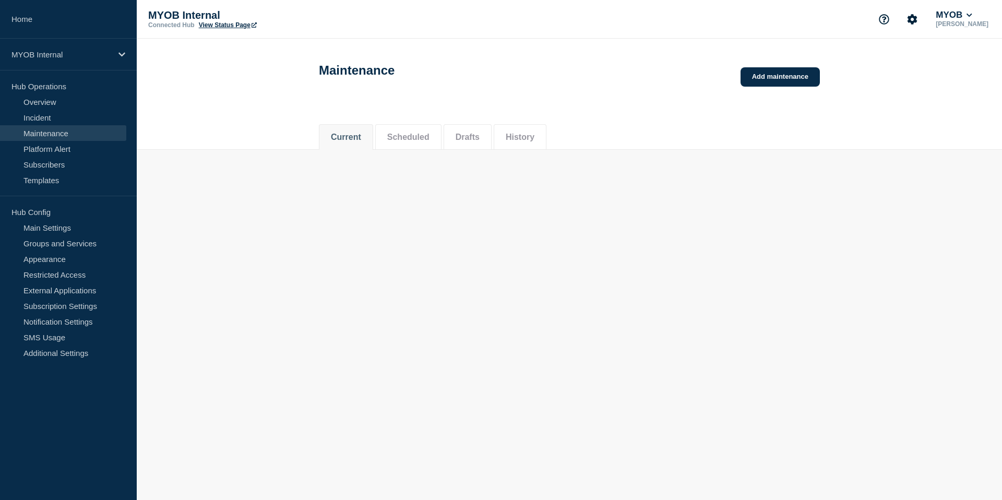
click at [760, 146] on div "Current Scheduled Drafts History" at bounding box center [569, 131] width 501 height 35
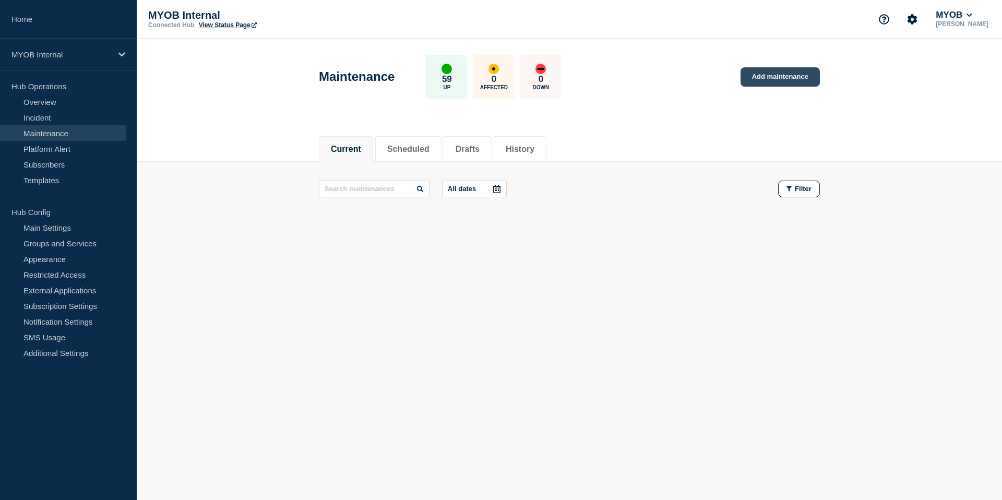
click at [786, 75] on link "Add maintenance" at bounding box center [780, 76] width 79 height 19
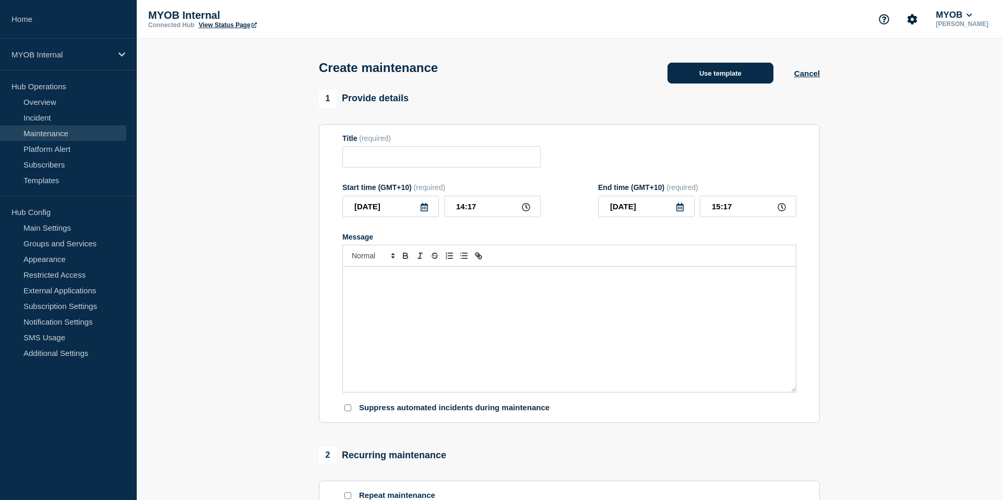
click at [719, 83] on button "Use template" at bounding box center [721, 73] width 106 height 21
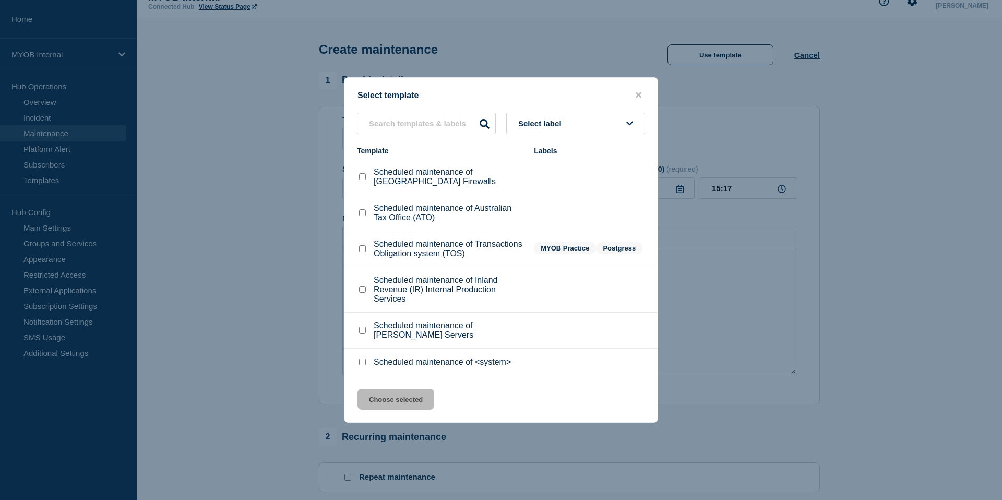
scroll to position [49, 0]
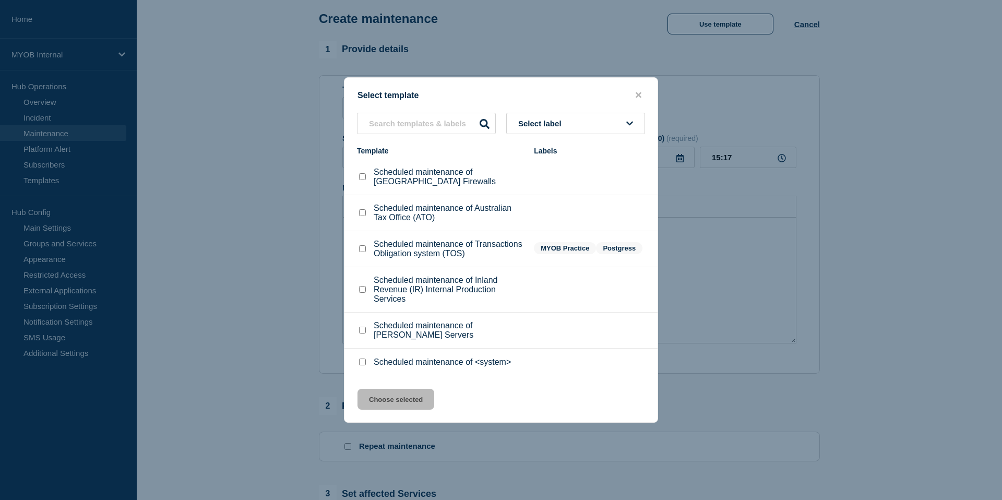
click at [364, 334] on input "Scheduled maintenance of Archie Servers checkbox" at bounding box center [362, 330] width 7 height 7
checkbox input "true"
click at [401, 410] on button "Choose selected" at bounding box center [396, 399] width 77 height 21
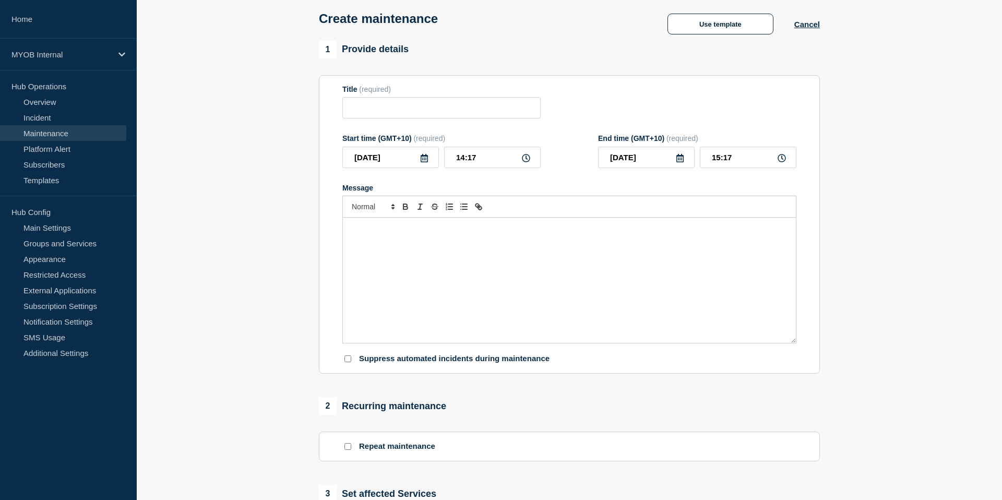
type input "Scheduled maintenance of [PERSON_NAME] Servers"
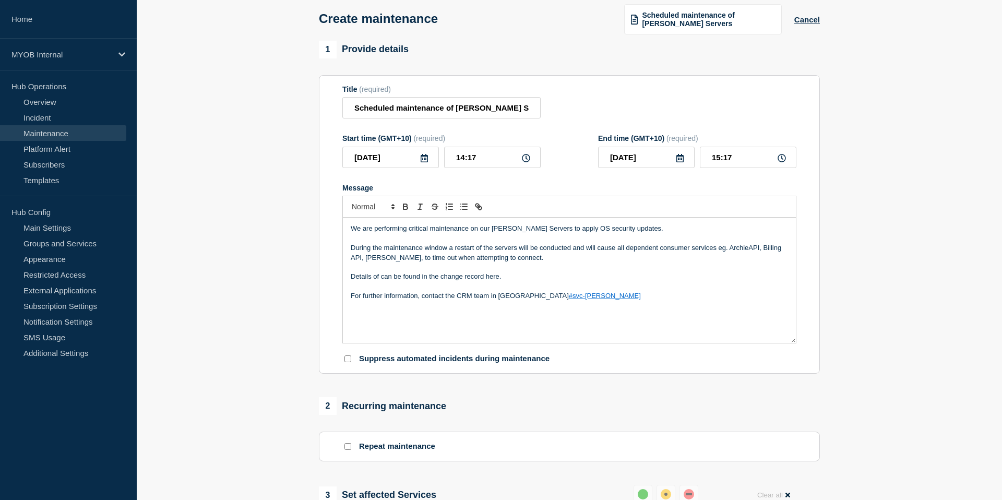
click at [596, 272] on p "Message" at bounding box center [569, 267] width 437 height 9
click at [433, 168] on input "[DATE]" at bounding box center [390, 157] width 97 height 21
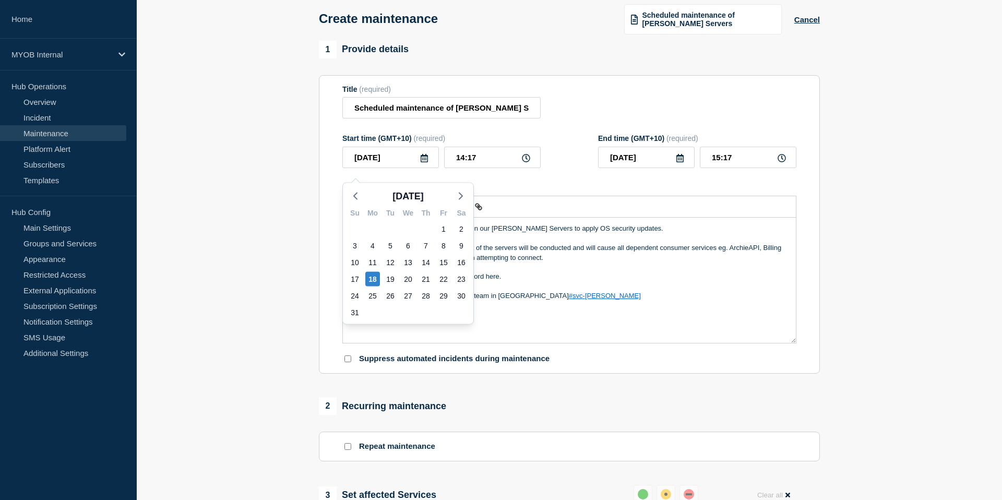
click at [428, 162] on icon at bounding box center [424, 158] width 8 height 8
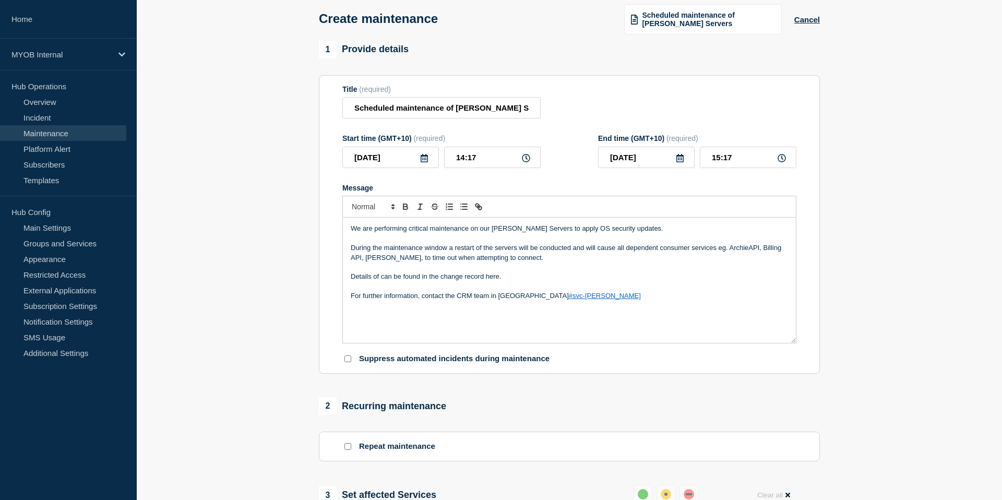
click at [428, 162] on icon at bounding box center [424, 158] width 8 height 8
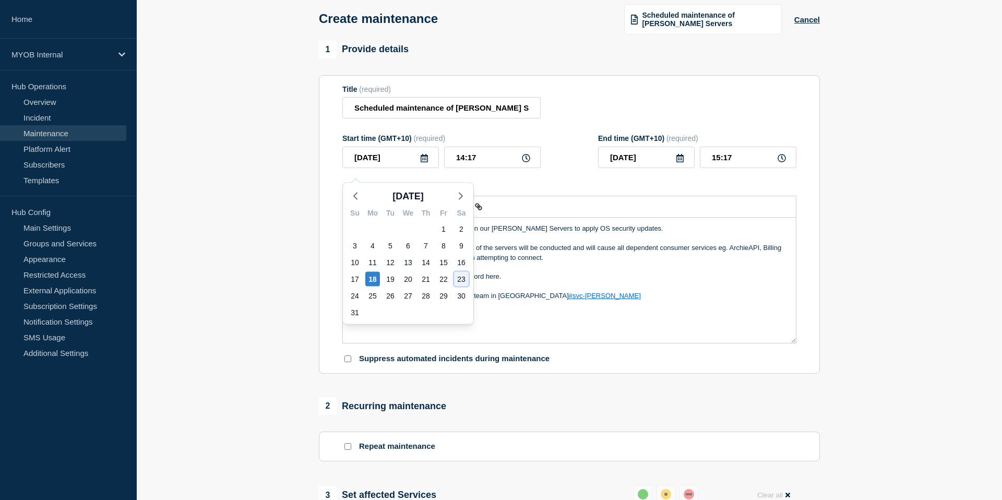
click at [462, 278] on div "23" at bounding box center [461, 279] width 15 height 15
type input "[DATE]"
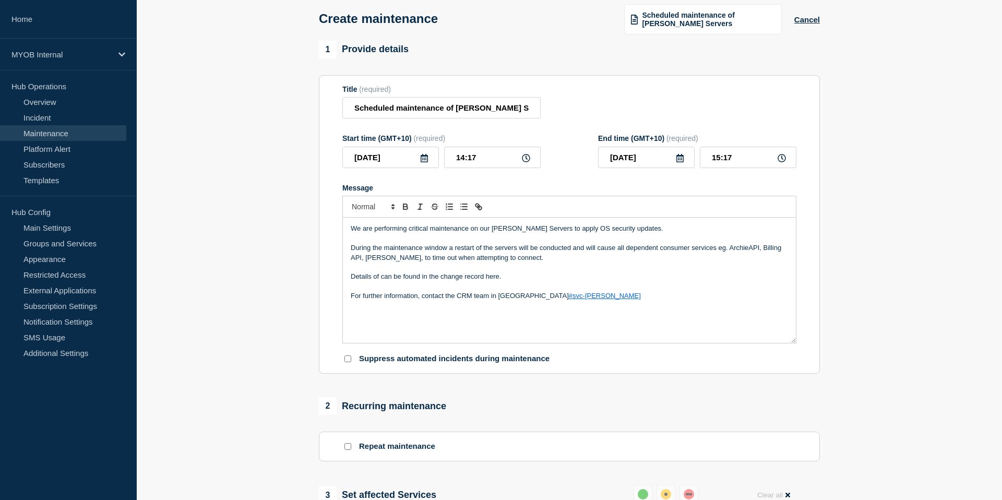
click at [530, 162] on icon at bounding box center [526, 158] width 8 height 8
drag, startPoint x: 492, startPoint y: 162, endPoint x: 435, endPoint y: 161, distance: 57.4
click at [434, 161] on div "[DATE] 14:17" at bounding box center [441, 157] width 198 height 21
type input "10:00"
click at [564, 168] on div "Start time (GMT+10) (required) [DATE] 10:00 End time (GMT+10) (required) [DATE]…" at bounding box center [569, 151] width 454 height 34
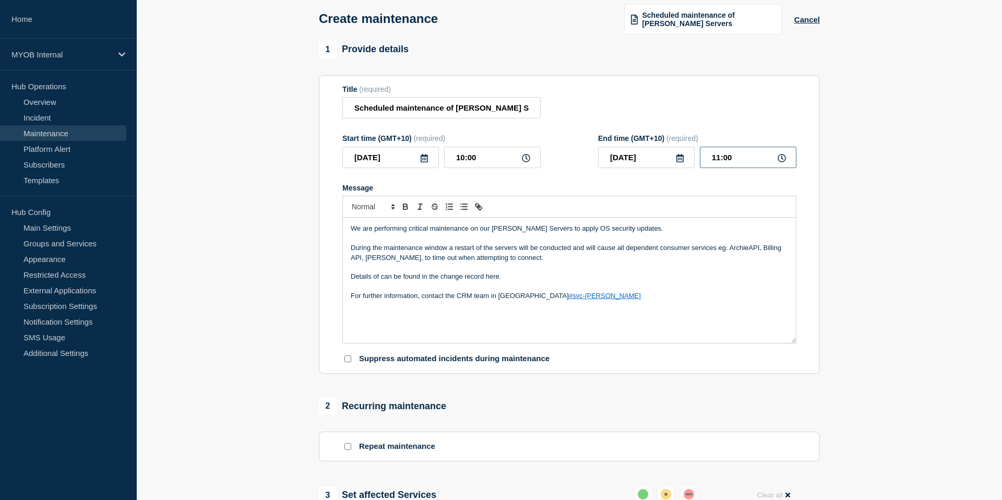
drag, startPoint x: 737, startPoint y: 159, endPoint x: 674, endPoint y: 159, distance: 62.6
click at [673, 159] on div "[DATE] 11:00" at bounding box center [697, 157] width 198 height 21
drag, startPoint x: 739, startPoint y: 168, endPoint x: 677, endPoint y: 168, distance: 61.6
click at [677, 168] on div "[DATE] 11:00" at bounding box center [697, 157] width 198 height 21
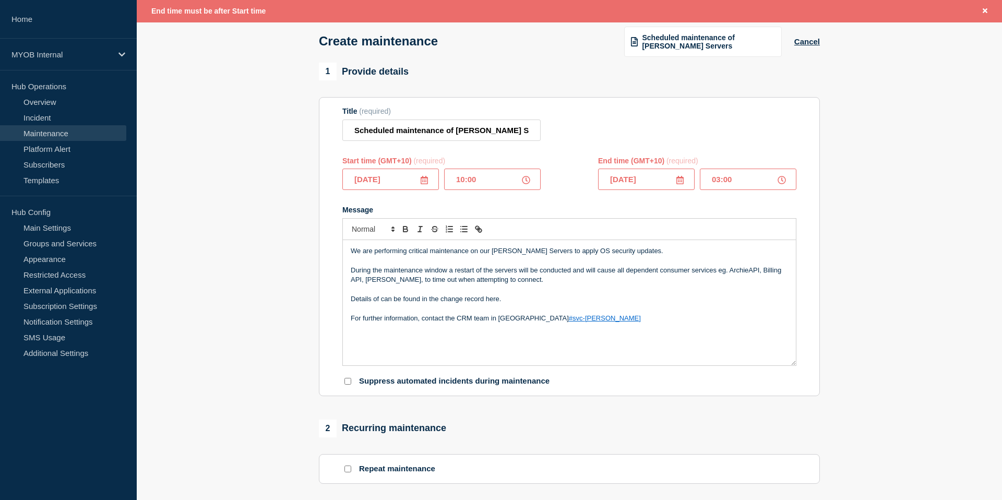
scroll to position [71, 0]
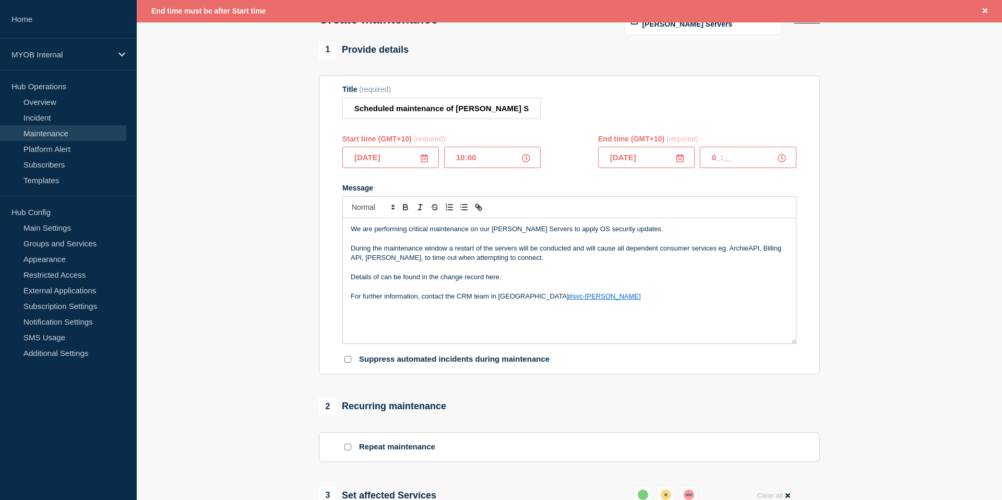
type input "__:__"
click at [569, 300] on link "#svc-[PERSON_NAME]" at bounding box center [605, 296] width 72 height 8
click at [735, 162] on input "text" at bounding box center [748, 157] width 97 height 21
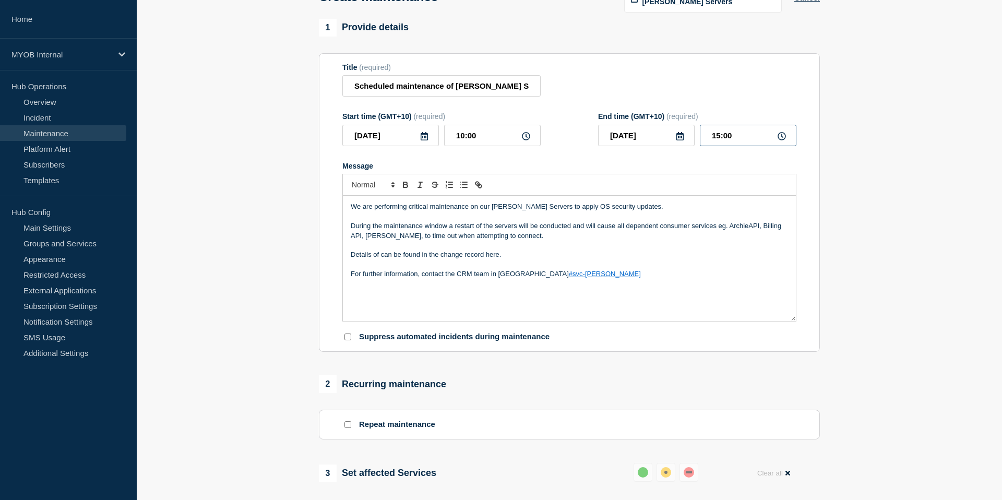
scroll to position [49, 0]
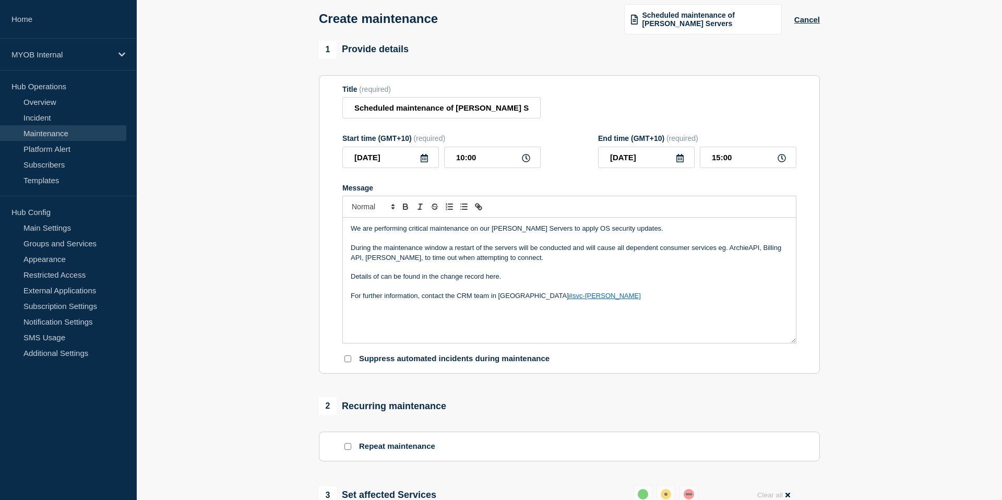
click at [584, 188] on form "Title (required) Scheduled maintenance of [PERSON_NAME] Servers Start time (GMT…" at bounding box center [569, 224] width 454 height 279
click at [741, 168] on input "15:00" at bounding box center [748, 157] width 97 height 21
type input "15:30"
click at [664, 192] on div "Message" at bounding box center [569, 188] width 454 height 8
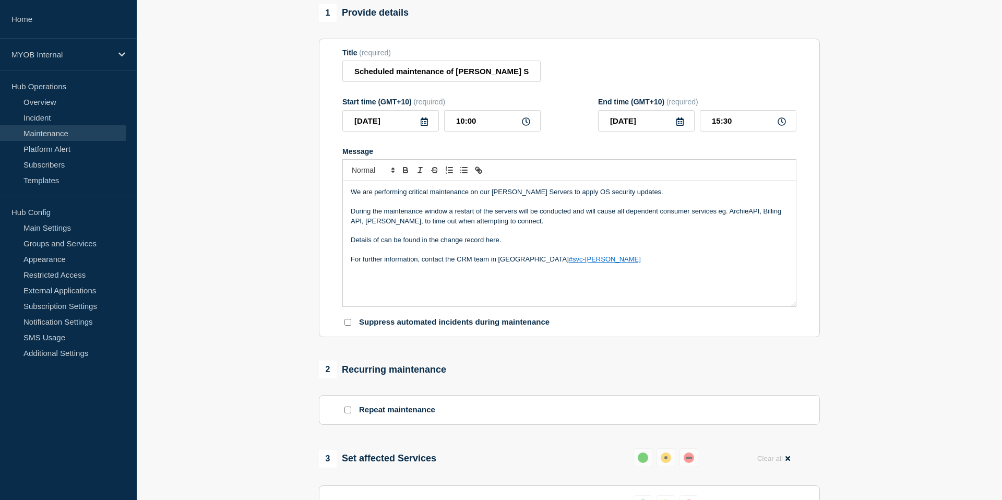
scroll to position [89, 0]
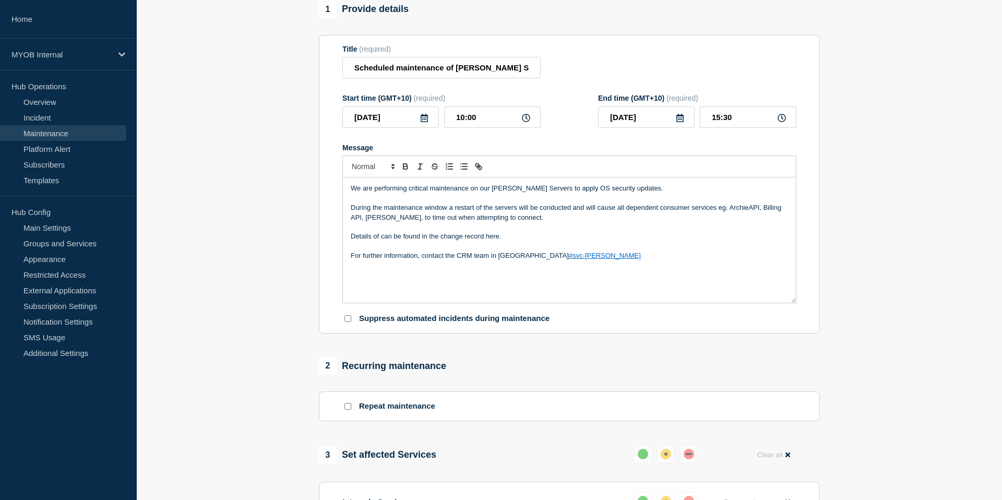
click at [377, 222] on p "During the maintenance window a restart of the servers will be conducted and wi…" at bounding box center [569, 212] width 437 height 19
drag, startPoint x: 387, startPoint y: 230, endPoint x: 362, endPoint y: 230, distance: 25.1
click at [362, 222] on p "During the maintenance window a restart of the servers will be conducted and wi…" at bounding box center [569, 212] width 437 height 19
click at [564, 232] on p "Message" at bounding box center [569, 226] width 437 height 9
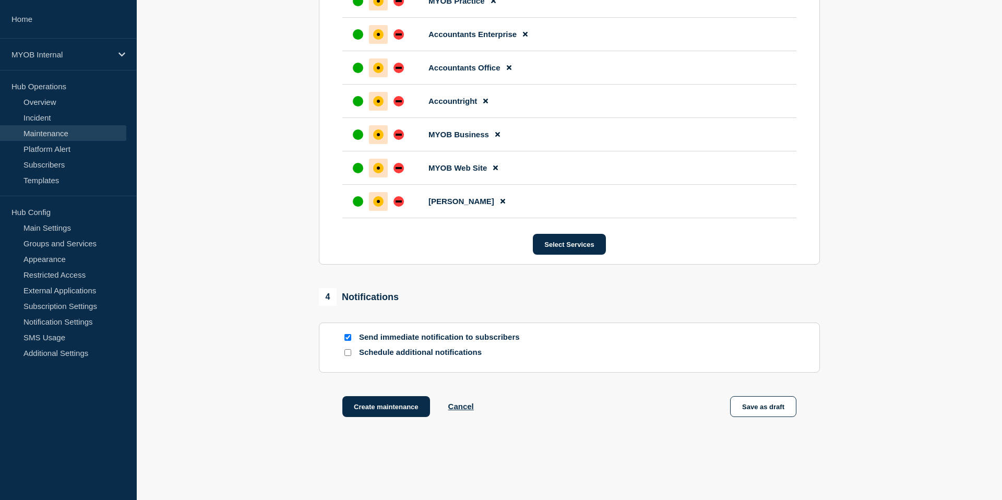
scroll to position [694, 0]
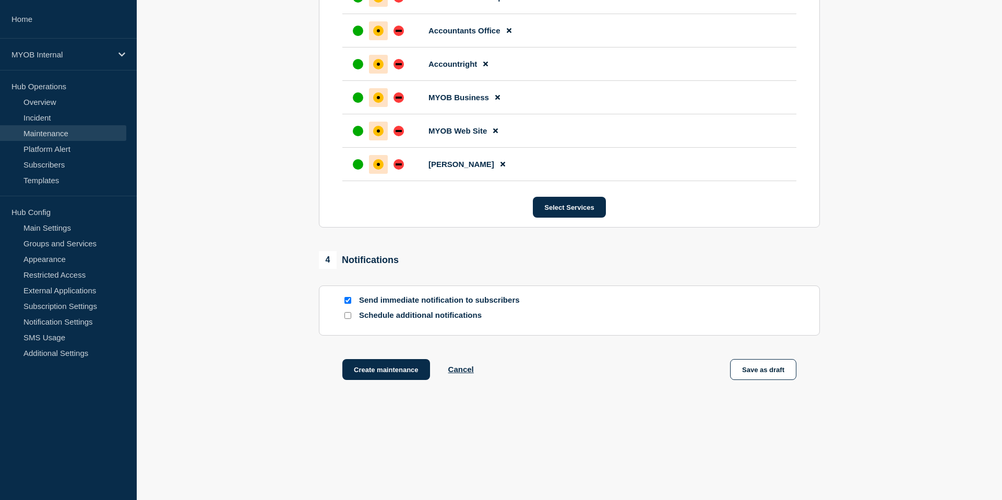
click at [352, 300] on div at bounding box center [347, 300] width 10 height 10
click at [349, 298] on input "Send immediate notification to subscribers" at bounding box center [348, 300] width 7 height 7
checkbox input "false"
click at [348, 319] on input "Schedule additional notifications" at bounding box center [348, 315] width 7 height 7
checkbox input "true"
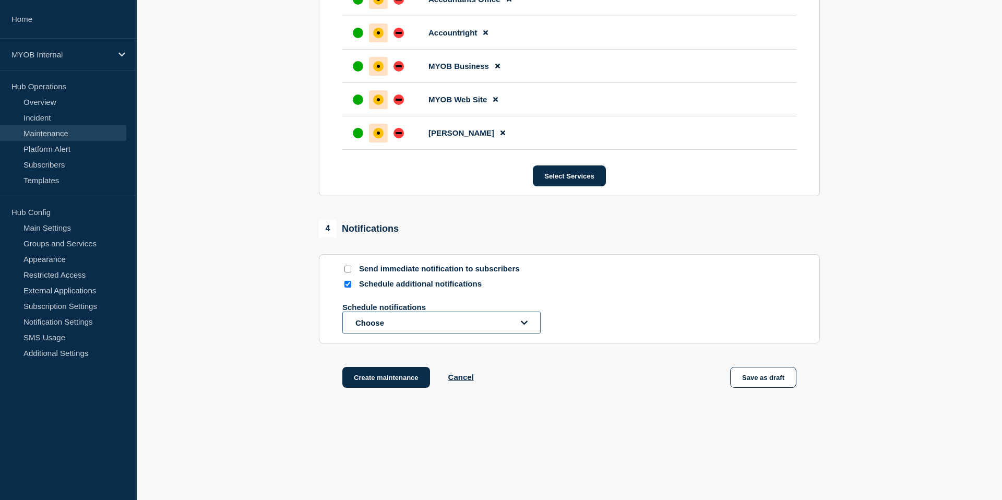
click at [407, 334] on button "Choose" at bounding box center [441, 323] width 198 height 22
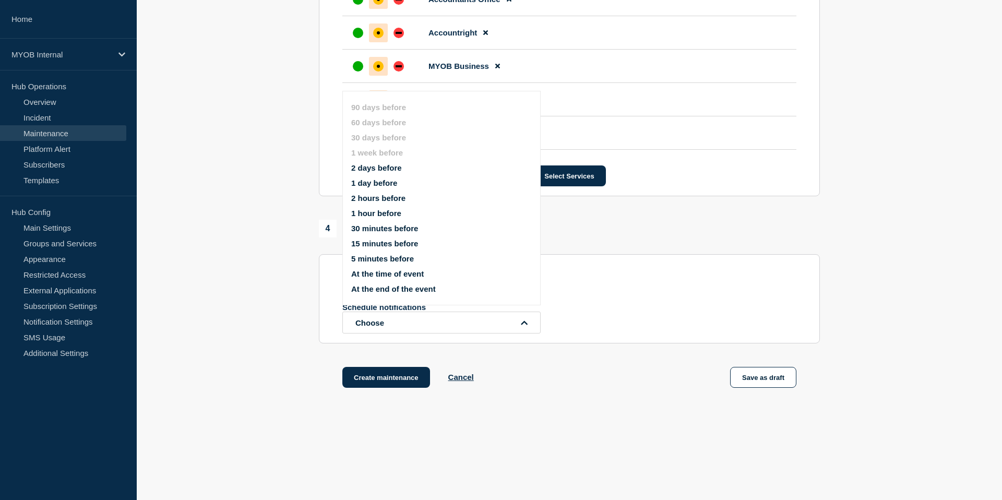
click at [394, 187] on button "1 day before" at bounding box center [374, 183] width 46 height 9
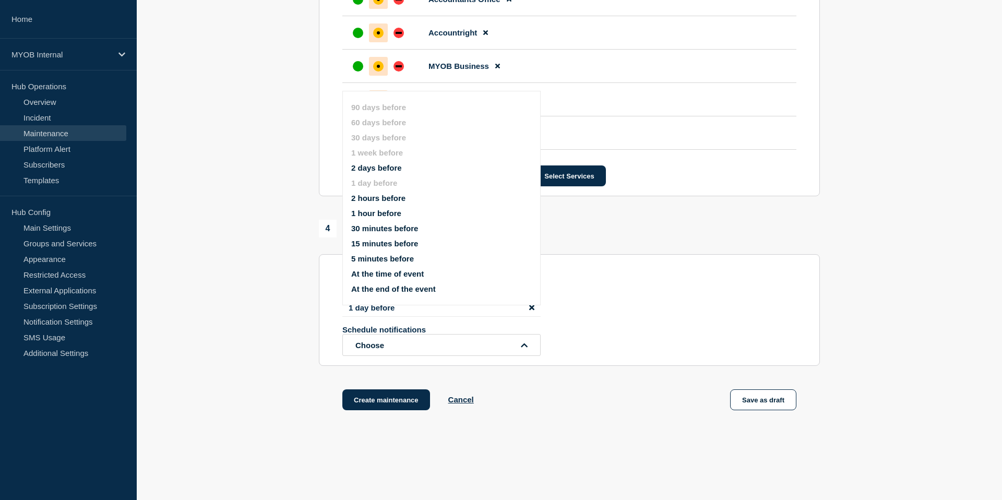
click at [687, 274] on div "Send immediate notification to subscribers" at bounding box center [569, 269] width 454 height 10
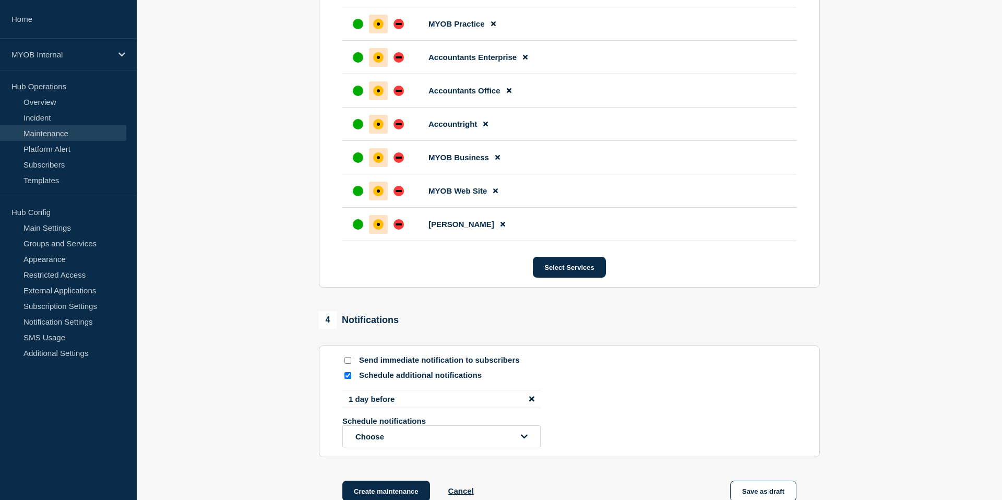
scroll to position [760, 0]
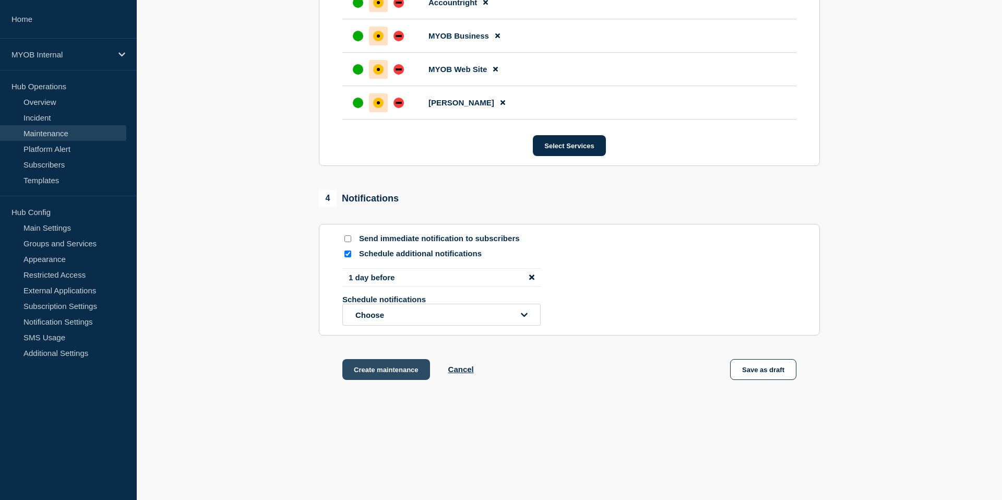
click at [379, 364] on button "Create maintenance" at bounding box center [386, 369] width 88 height 21
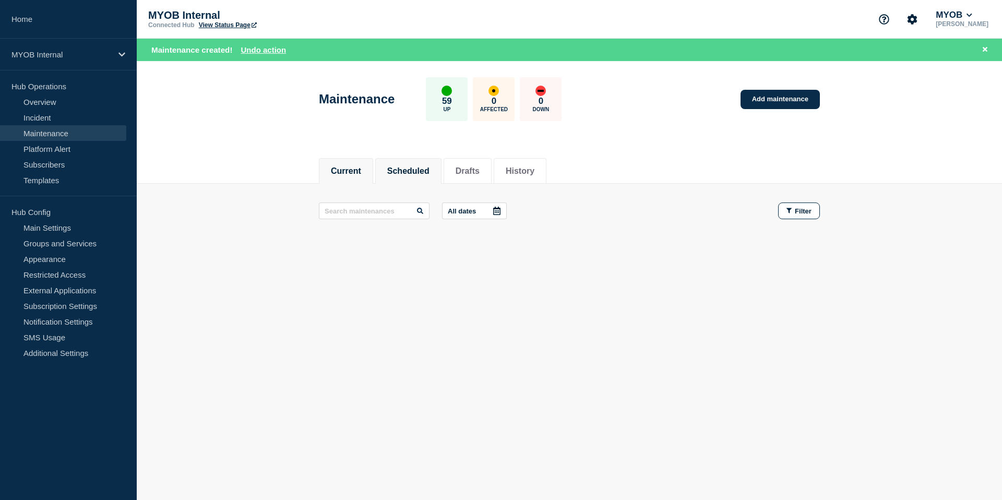
click at [411, 171] on button "Scheduled" at bounding box center [408, 171] width 42 height 9
click at [355, 169] on button "Current" at bounding box center [346, 171] width 30 height 9
click at [113, 49] on div "MYOB Internal" at bounding box center [68, 55] width 137 height 32
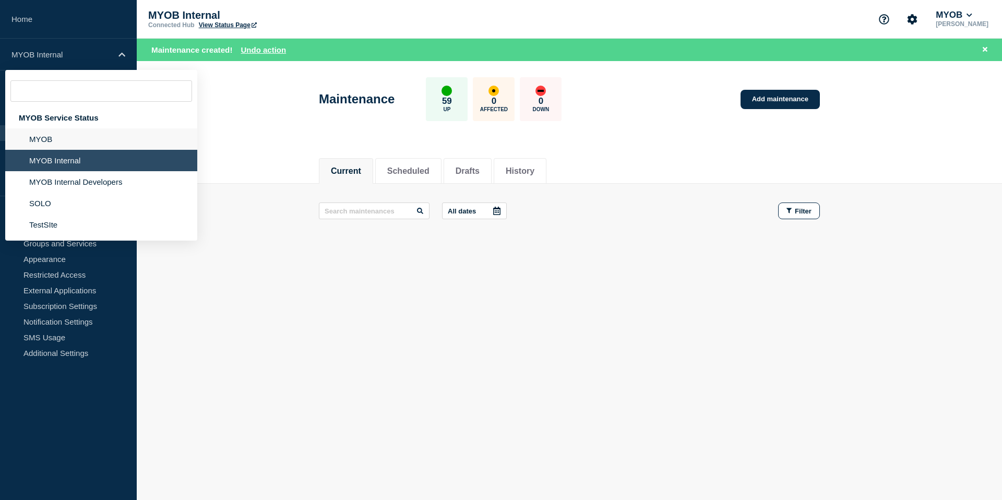
click at [79, 150] on li "MYOB" at bounding box center [101, 160] width 192 height 21
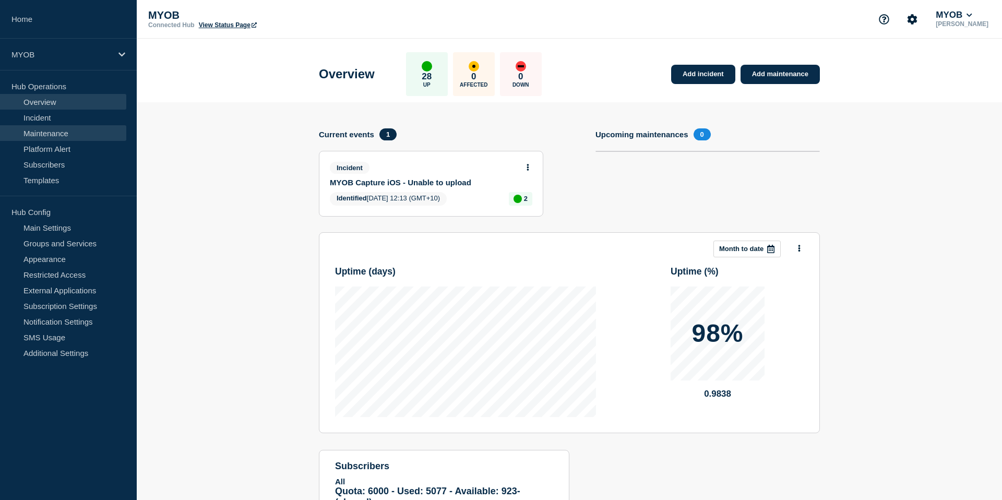
click at [44, 132] on link "Maintenance" at bounding box center [63, 133] width 126 height 16
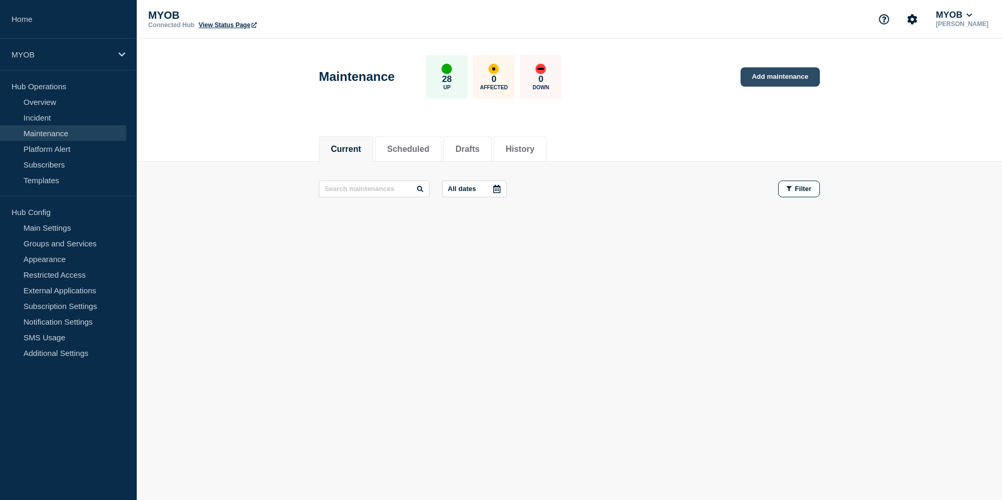
click at [769, 78] on link "Add maintenance" at bounding box center [780, 76] width 79 height 19
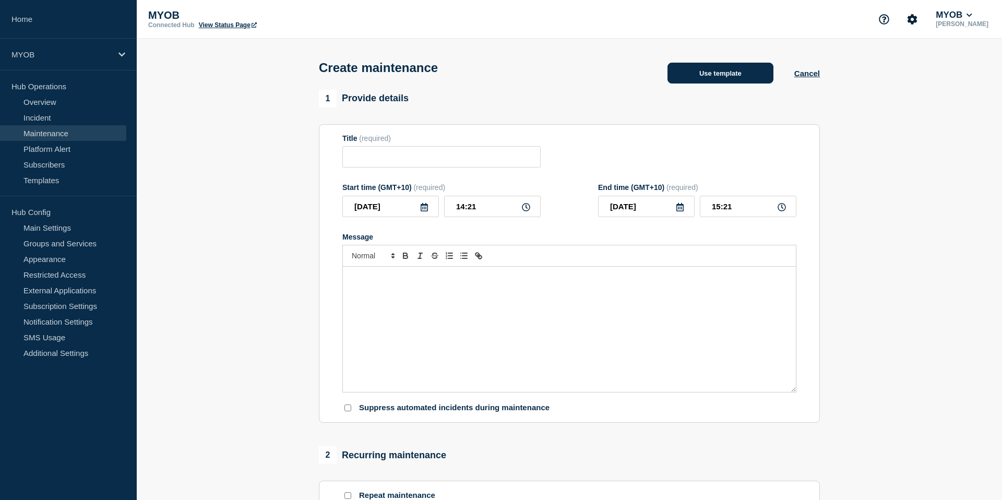
click at [757, 81] on button "Use template" at bounding box center [721, 73] width 106 height 21
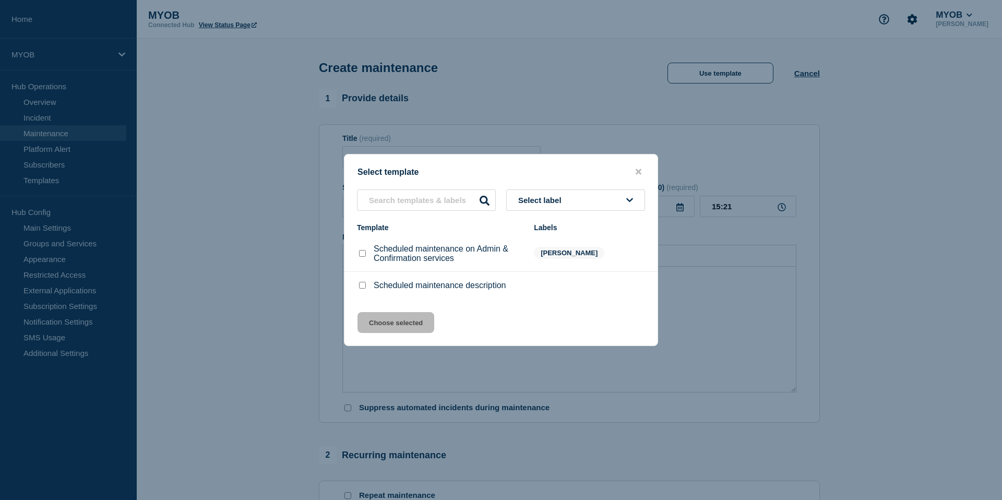
click at [413, 255] on p "Scheduled maintenance on Admin & Confirmation services" at bounding box center [449, 253] width 150 height 19
click at [360, 256] on input "Scheduled maintenance on Admin & Confirmation services checkbox" at bounding box center [362, 253] width 7 height 7
checkbox input "true"
click at [402, 346] on div "Select template Select label Template Labels Scheduled maintenance on Admin & C…" at bounding box center [501, 250] width 314 height 192
click at [404, 330] on button "Choose selected" at bounding box center [396, 322] width 77 height 21
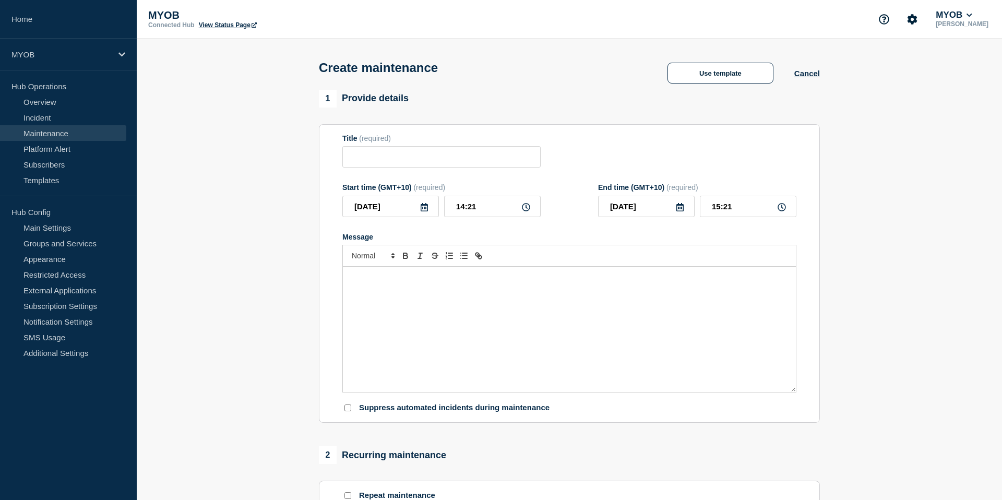
type input "Scheduled maintenance on Admin & Confirmation services"
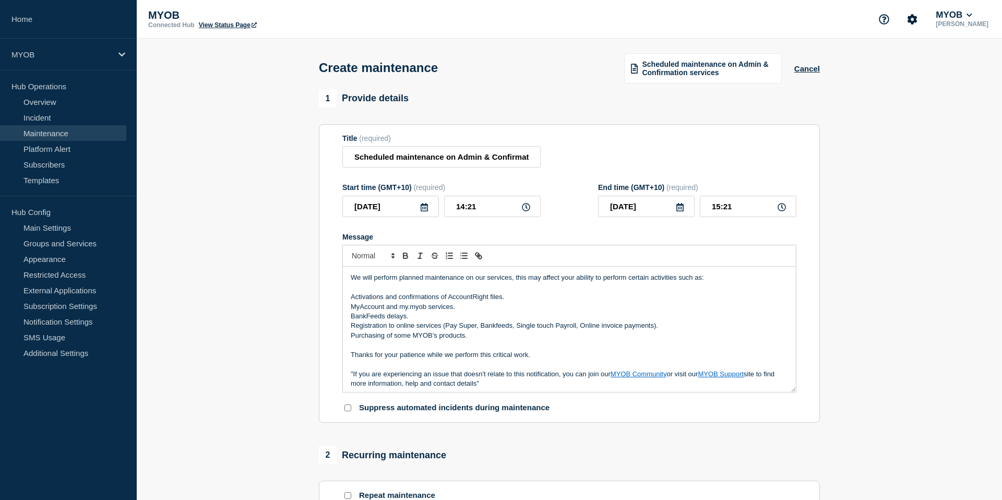
click at [426, 211] on icon at bounding box center [424, 207] width 7 height 8
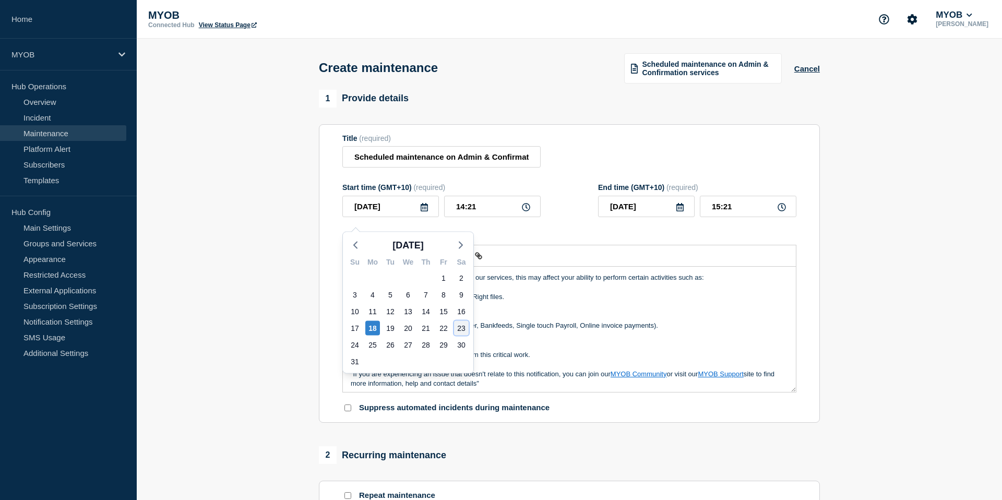
click at [464, 325] on div "23" at bounding box center [461, 328] width 15 height 15
type input "[DATE]"
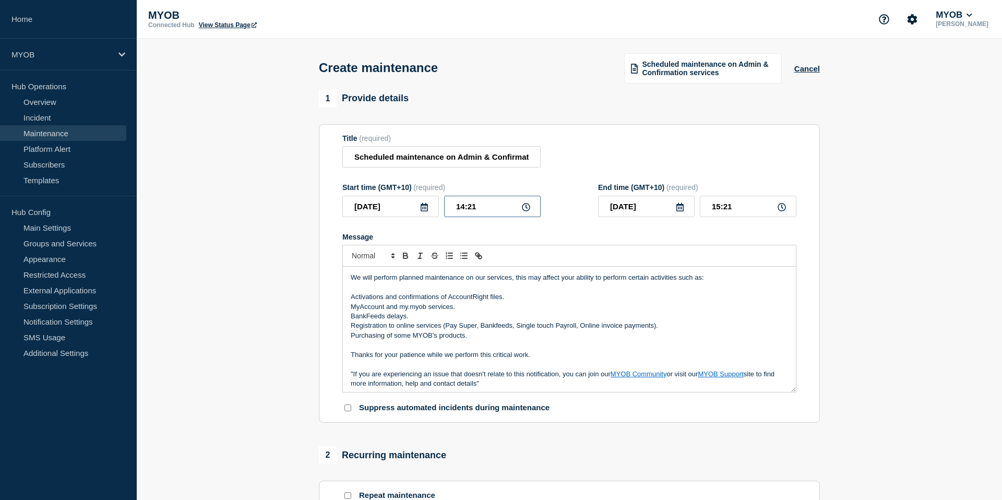
drag, startPoint x: 491, startPoint y: 209, endPoint x: 447, endPoint y: 209, distance: 43.3
click at [447, 209] on input "14:21" at bounding box center [492, 206] width 97 height 21
drag, startPoint x: 481, startPoint y: 211, endPoint x: 435, endPoint y: 217, distance: 46.3
click at [435, 217] on div "[DATE] 14:21" at bounding box center [441, 206] width 198 height 21
type input "10:00"
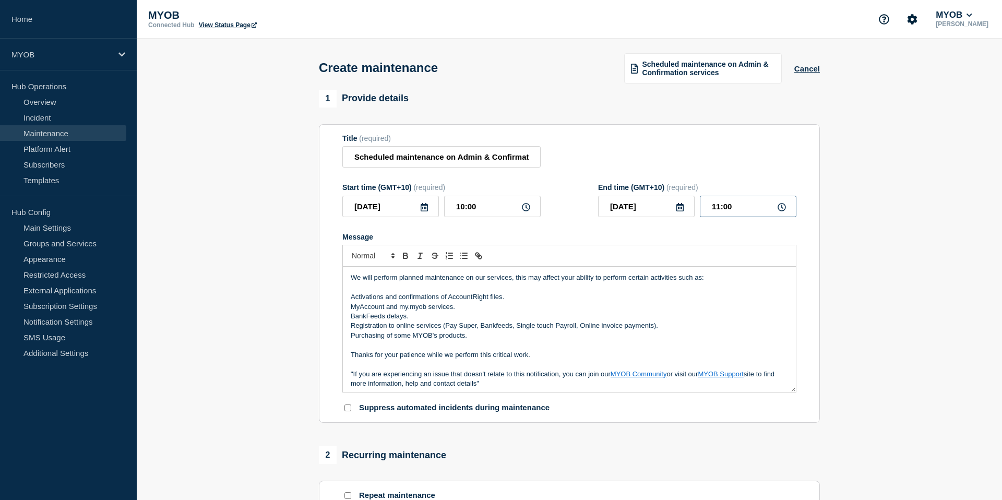
drag, startPoint x: 743, startPoint y: 217, endPoint x: 706, endPoint y: 217, distance: 37.1
click at [706, 217] on input "11:00" at bounding box center [748, 206] width 97 height 21
type input "15:30"
click at [691, 241] on form "Title (required) Scheduled maintenance on Admin & Confirmation services Start t…" at bounding box center [569, 273] width 454 height 279
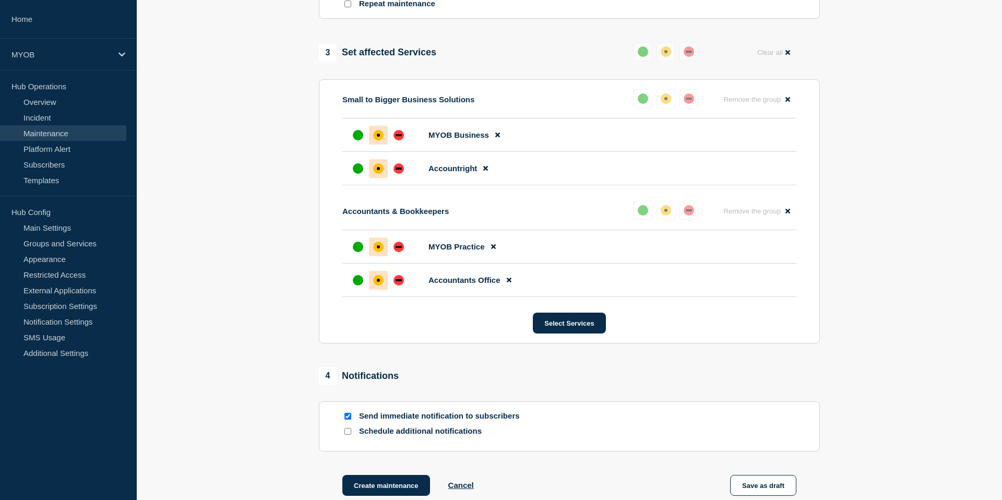
scroll to position [635, 0]
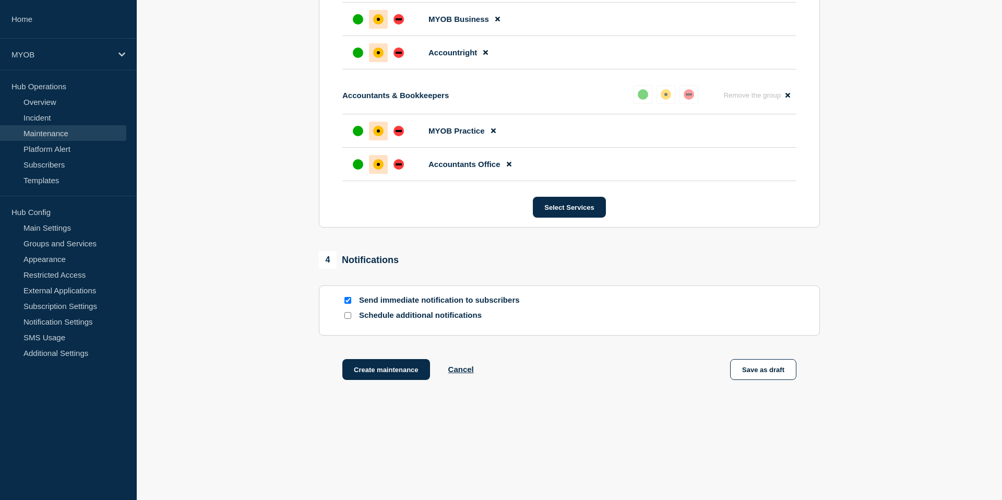
click at [351, 305] on section "Send immediate notification to subscribers Schedule additional notifications" at bounding box center [569, 311] width 501 height 50
click at [349, 299] on input "Send immediate notification to subscribers" at bounding box center [348, 300] width 7 height 7
checkbox input "false"
click at [349, 321] on div "Schedule additional notifications" at bounding box center [569, 318] width 454 height 15
click at [344, 313] on div at bounding box center [347, 316] width 10 height 10
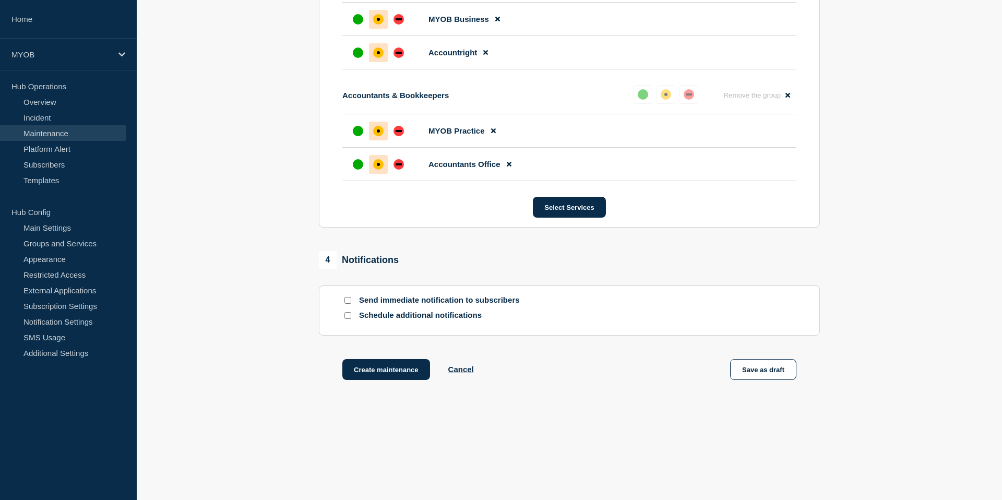
click at [345, 313] on input "Schedule additional notifications" at bounding box center [348, 315] width 7 height 7
checkbox input "true"
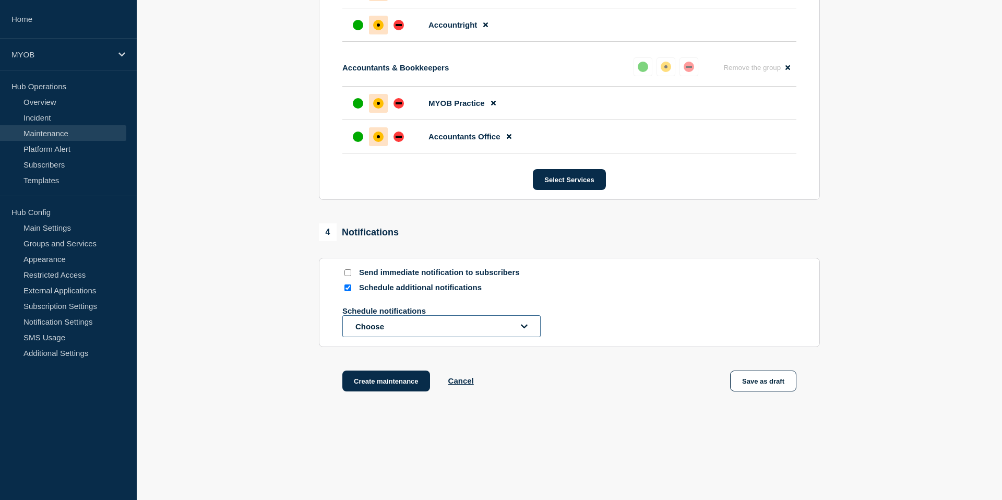
click at [365, 337] on button "Choose" at bounding box center [441, 326] width 198 height 22
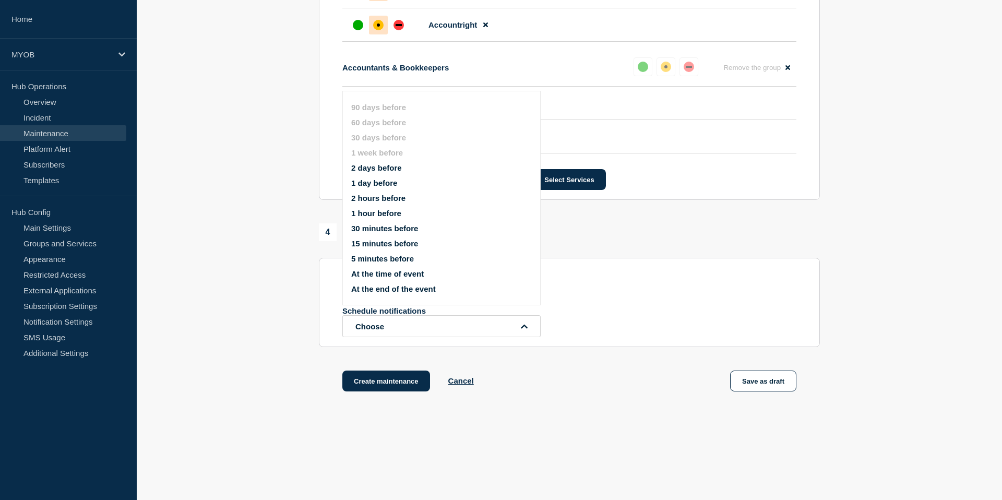
click at [380, 187] on button "1 day before" at bounding box center [374, 183] width 46 height 9
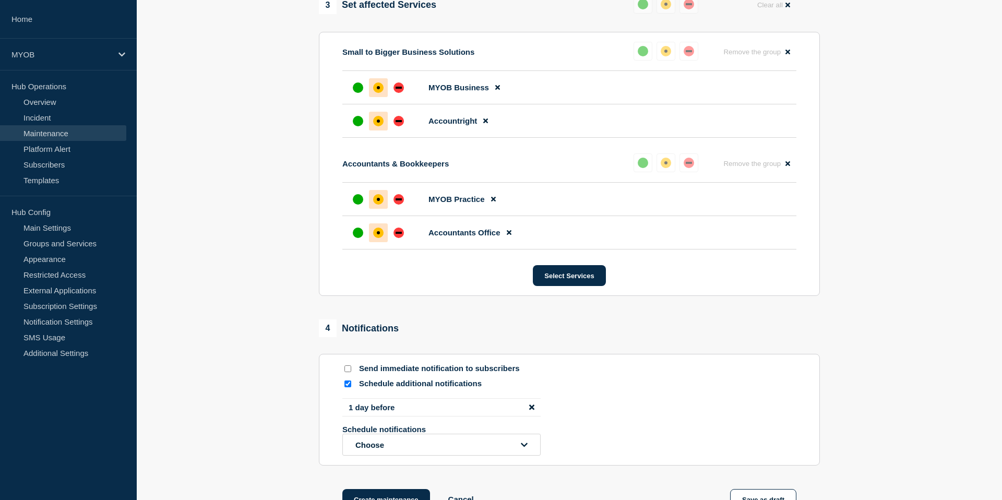
scroll to position [701, 0]
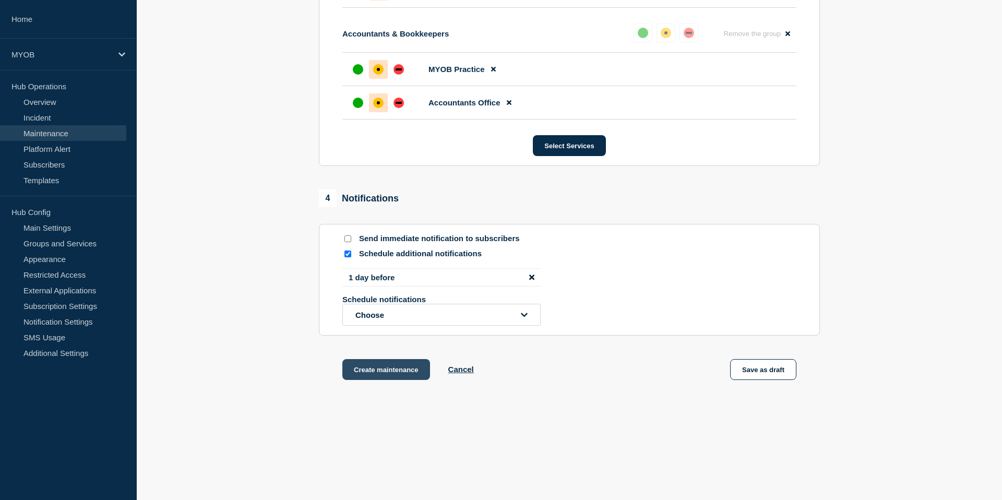
click at [390, 375] on button "Create maintenance" at bounding box center [386, 369] width 88 height 21
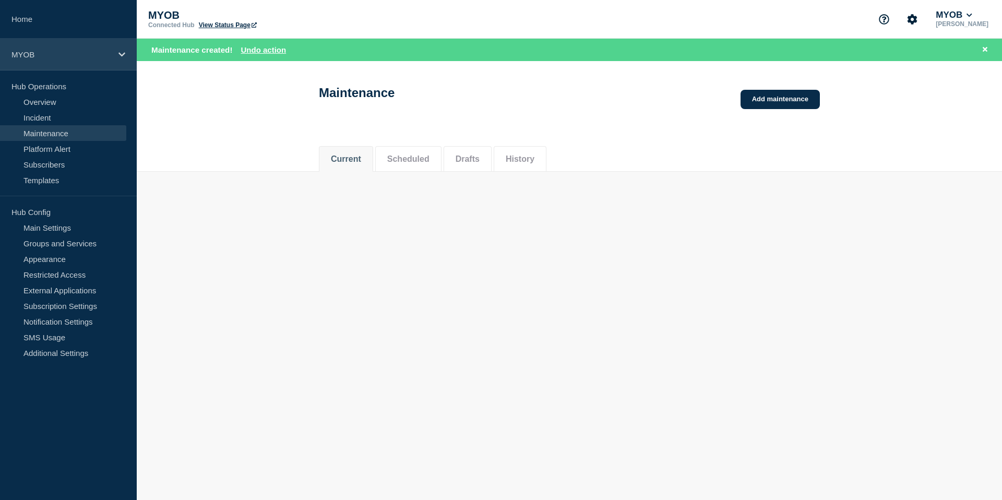
click at [118, 57] on icon at bounding box center [121, 55] width 7 height 8
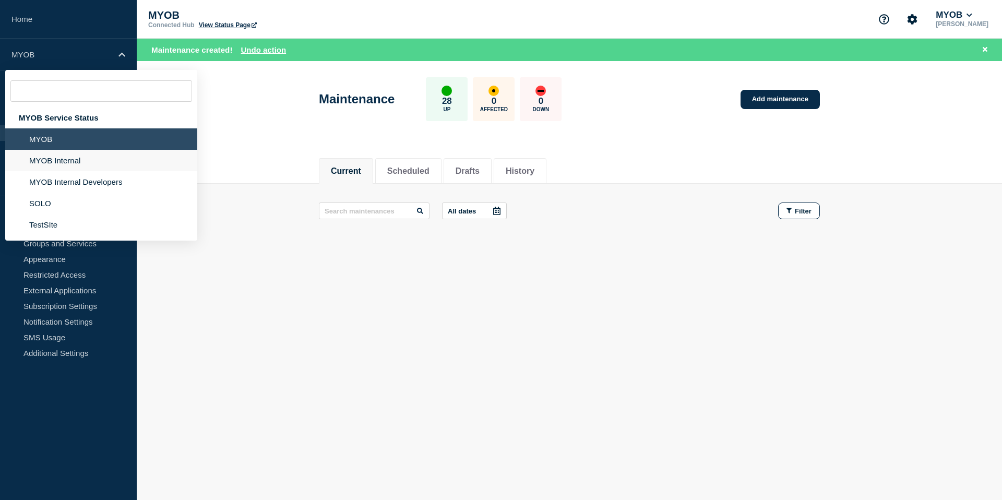
click at [86, 172] on li "MYOB Internal" at bounding box center [101, 181] width 192 height 21
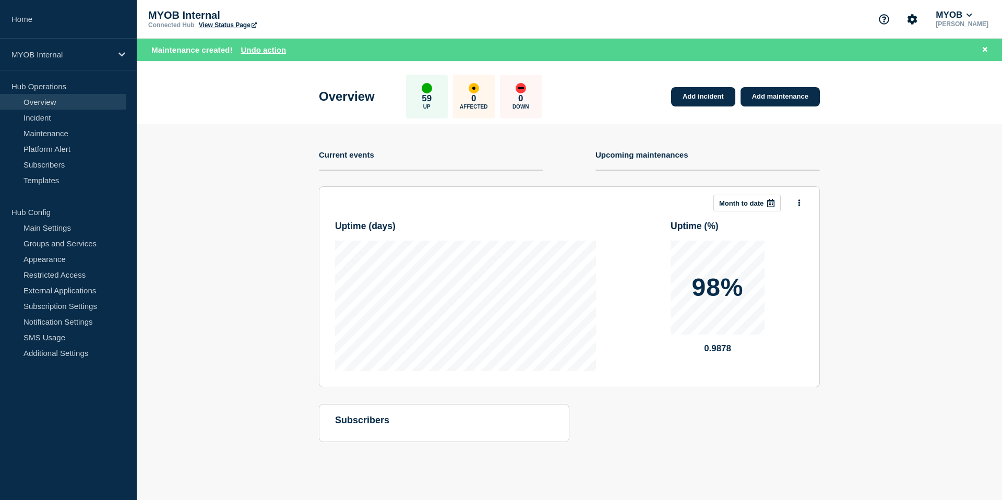
click at [229, 243] on section "Add incident Add maintenance Current events Upcoming maintenances This month Mo…" at bounding box center [569, 291] width 865 height 334
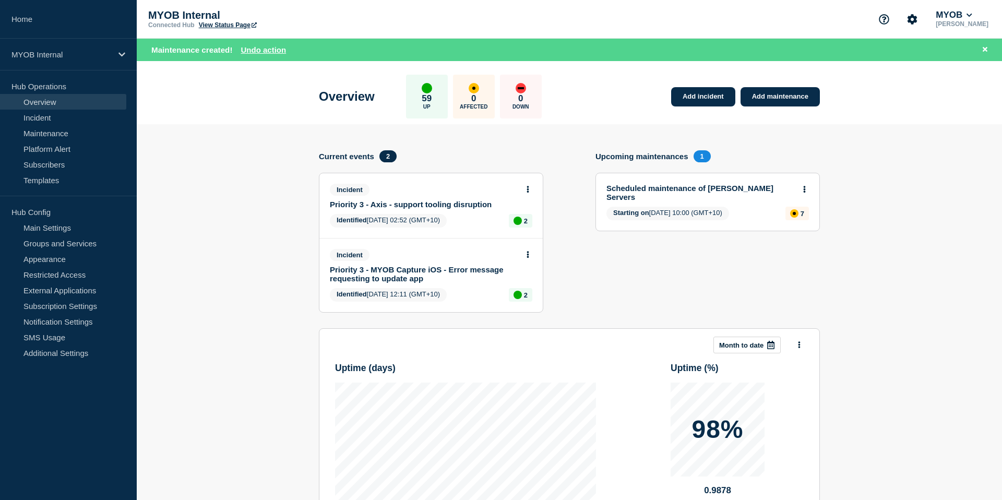
drag, startPoint x: 736, startPoint y: 190, endPoint x: 635, endPoint y: 253, distance: 118.6
click at [635, 253] on section "Upcoming maintenances 1 Scheduled maintenance of [PERSON_NAME] Servers Starting…" at bounding box center [708, 239] width 224 height 178
click at [240, 28] on link "View Status Page" at bounding box center [228, 24] width 58 height 7
